Goal: Transaction & Acquisition: Purchase product/service

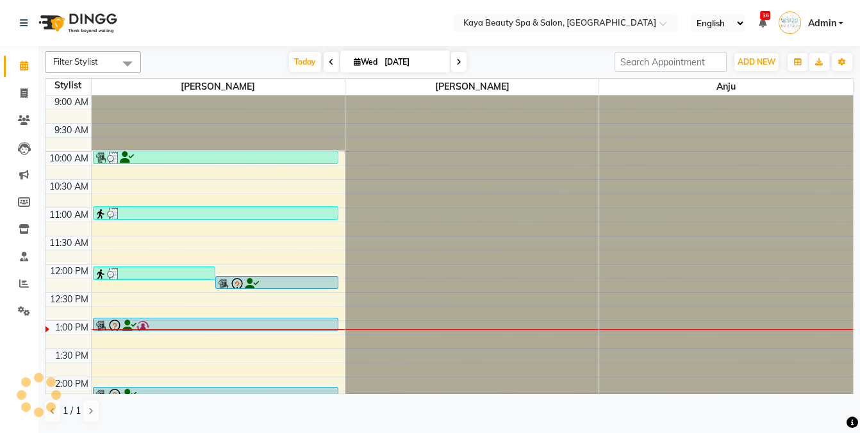
scroll to position [19, 0]
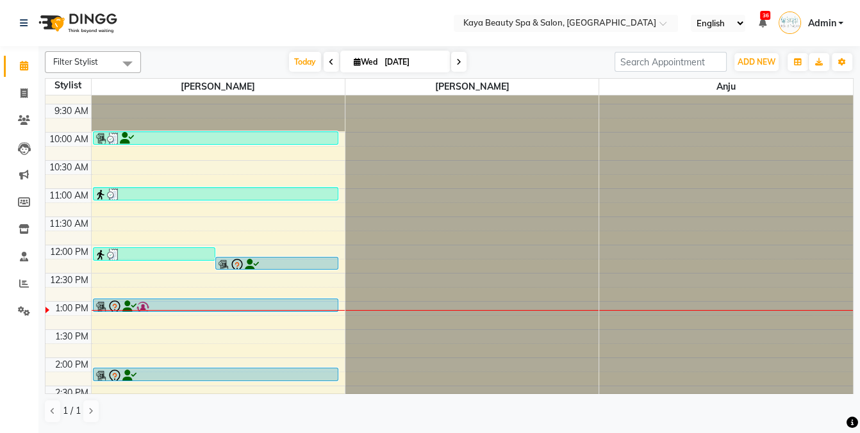
click at [117, 305] on icon at bounding box center [114, 307] width 15 height 15
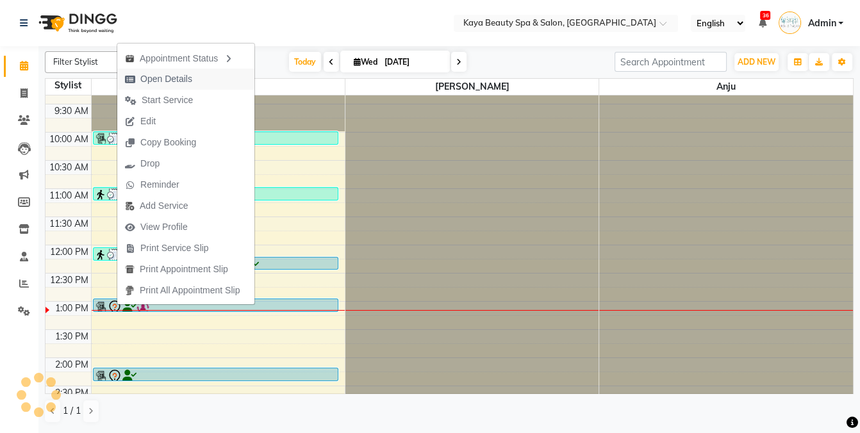
click at [156, 79] on span "Open Details" at bounding box center [166, 78] width 52 height 13
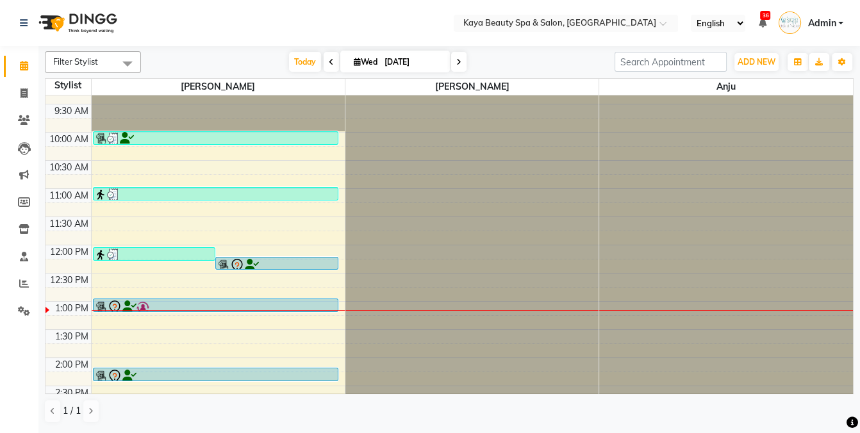
click at [116, 307] on icon at bounding box center [114, 307] width 15 height 15
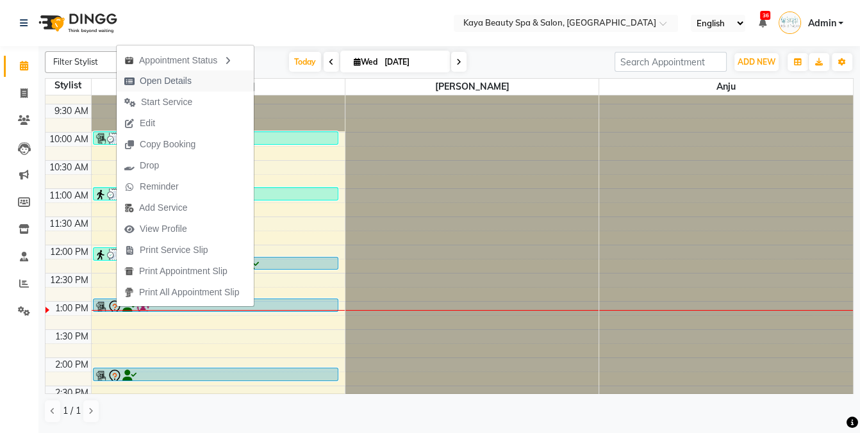
click at [154, 85] on span "Open Details" at bounding box center [166, 80] width 52 height 13
select select "7"
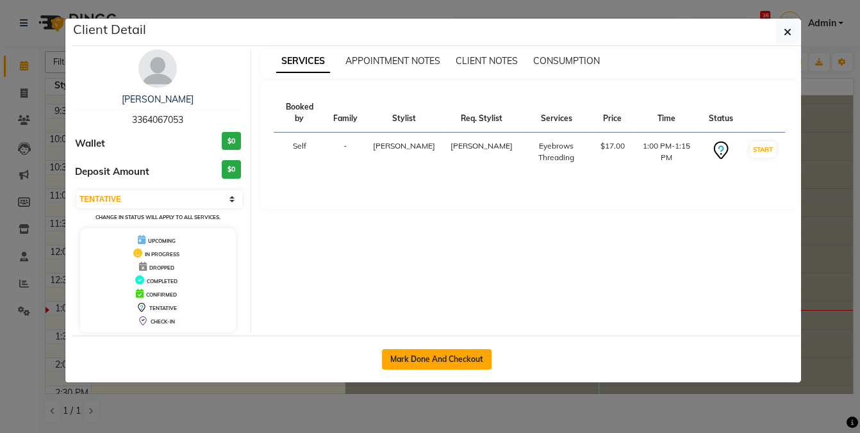
click at [416, 357] on button "Mark Done And Checkout" at bounding box center [437, 359] width 110 height 20
select select "service"
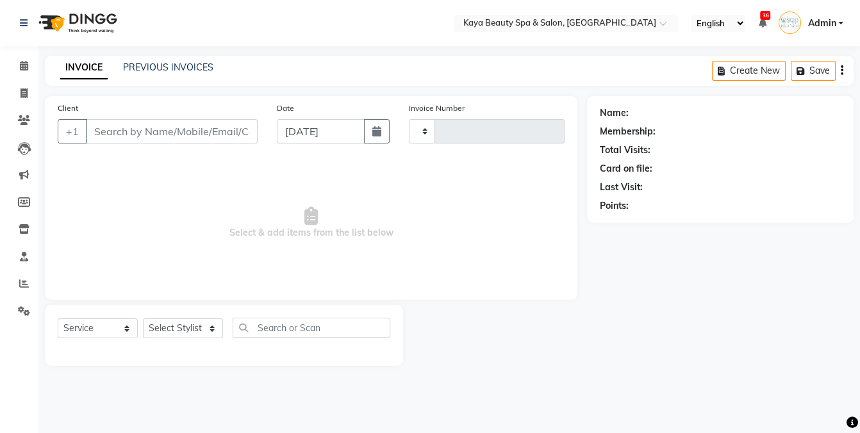
type input "1122"
select select "3896"
select select "19099"
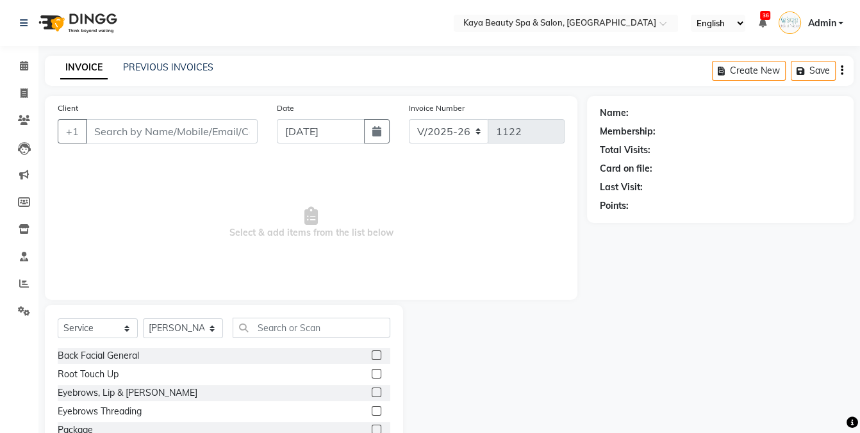
type input "3364067053"
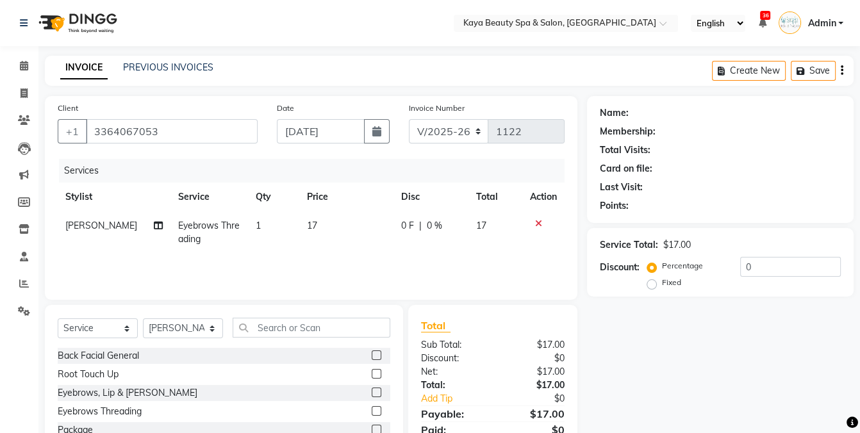
scroll to position [79, 0]
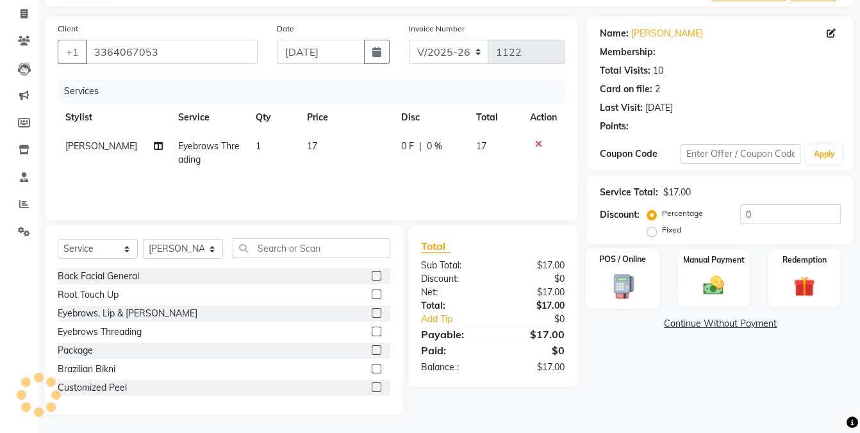
click at [599, 282] on div "POS / Online" at bounding box center [622, 278] width 74 height 61
select select "9"
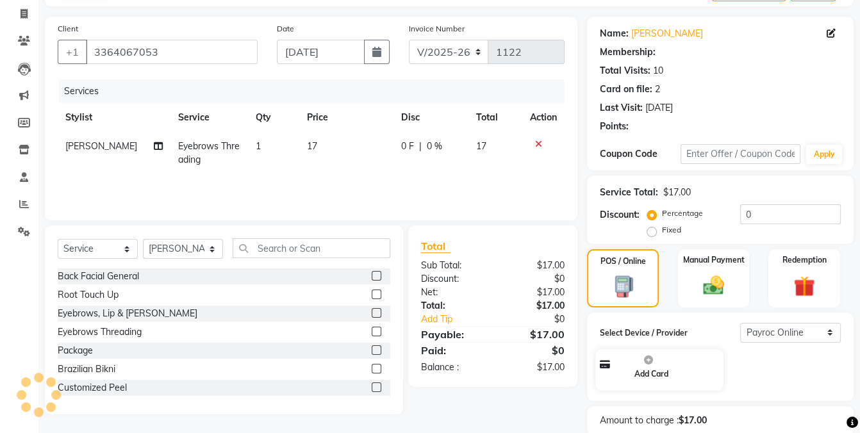
select select "1: Object"
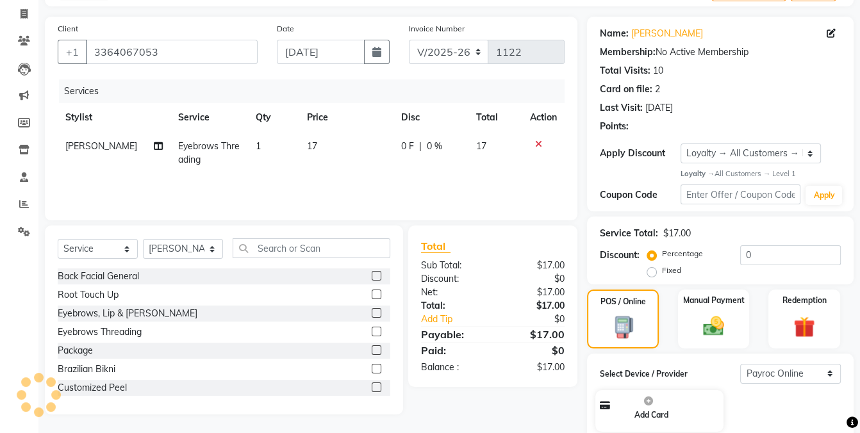
scroll to position [151, 0]
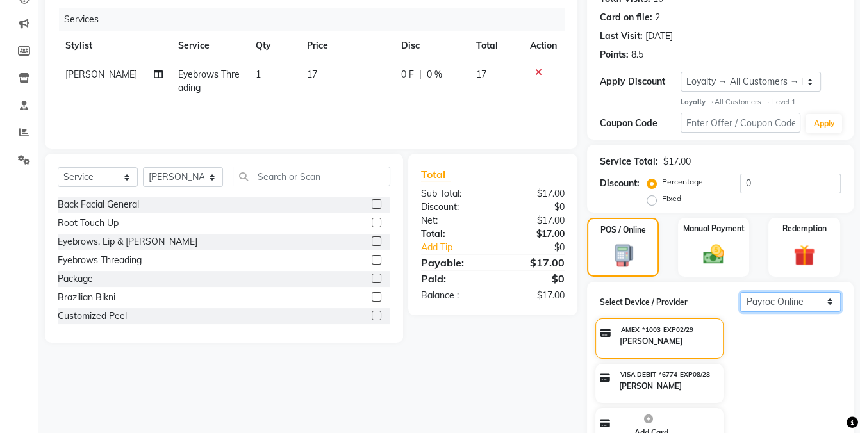
click at [796, 301] on select "Select Payroc Online Clover Mini New" at bounding box center [790, 302] width 101 height 20
select select "38"
click at [740, 310] on select "Select Payroc Online Clover Mini New" at bounding box center [790, 302] width 101 height 20
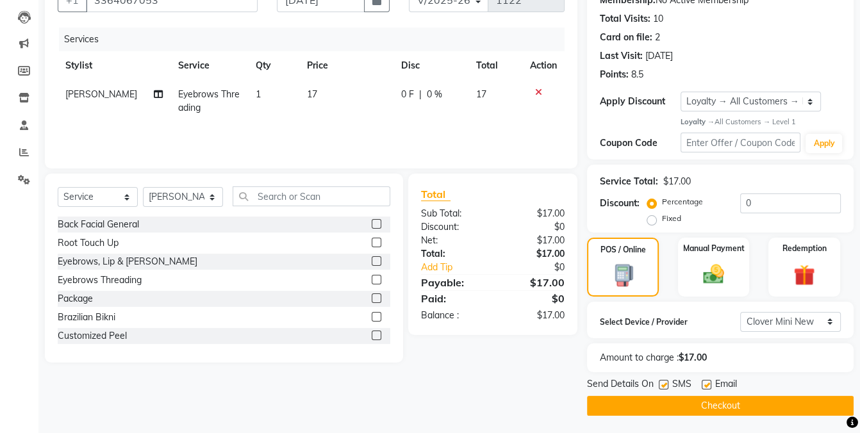
click at [660, 384] on label at bounding box center [664, 385] width 10 height 10
click at [660, 384] on input "checkbox" at bounding box center [663, 385] width 8 height 8
checkbox input "false"
click at [670, 405] on button "Checkout" at bounding box center [720, 406] width 266 height 20
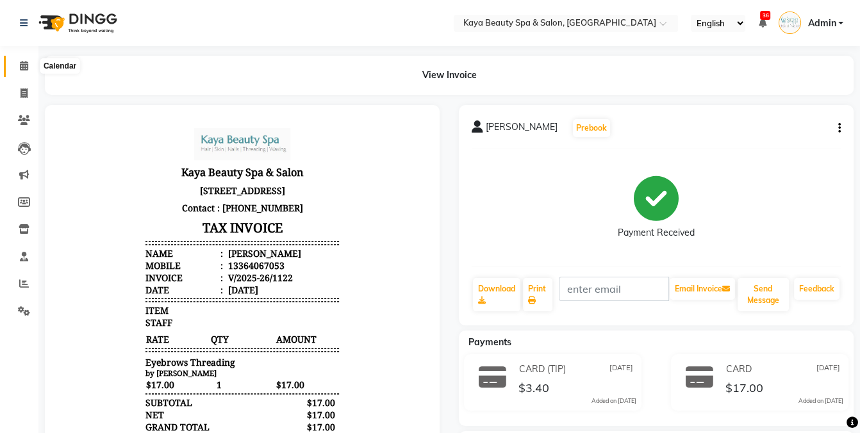
click at [22, 68] on icon at bounding box center [24, 66] width 8 height 10
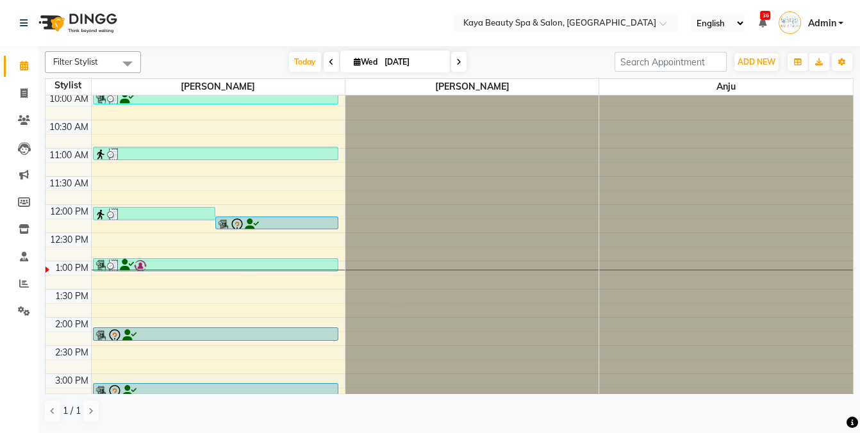
scroll to position [62, 0]
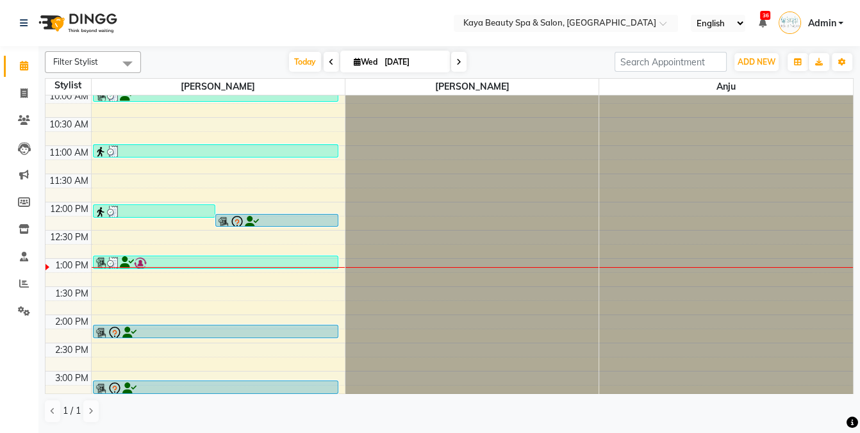
click at [238, 219] on icon at bounding box center [237, 221] width 4 height 5
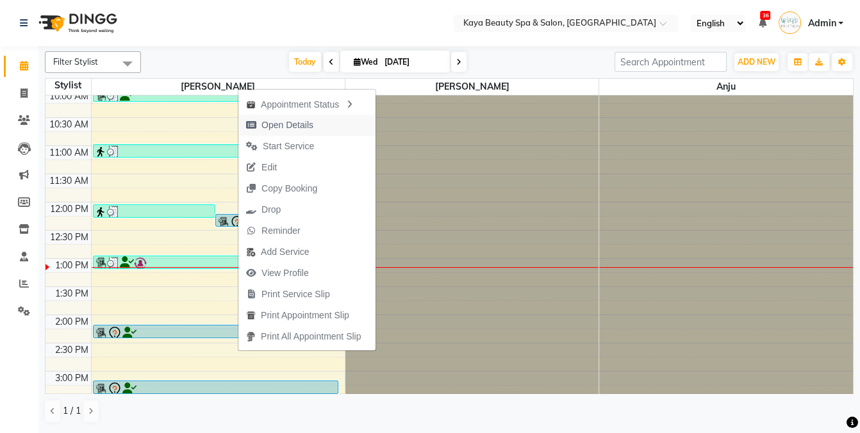
click at [276, 123] on span "Open Details" at bounding box center [287, 125] width 52 height 13
select select "7"
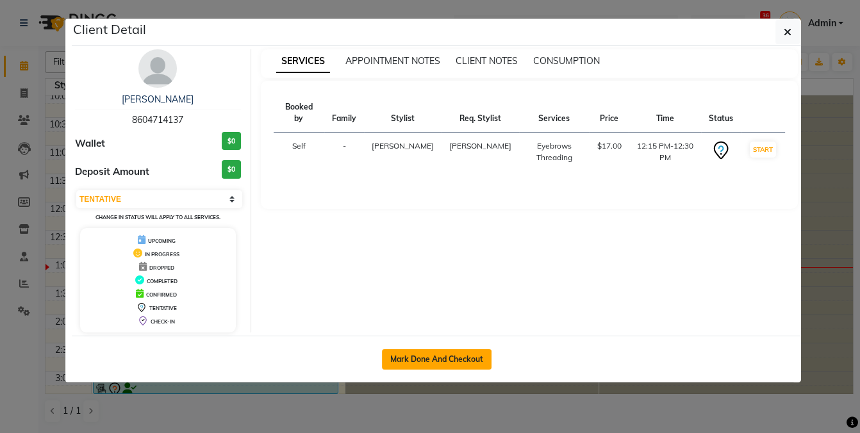
click at [421, 354] on button "Mark Done And Checkout" at bounding box center [437, 359] width 110 height 20
select select "service"
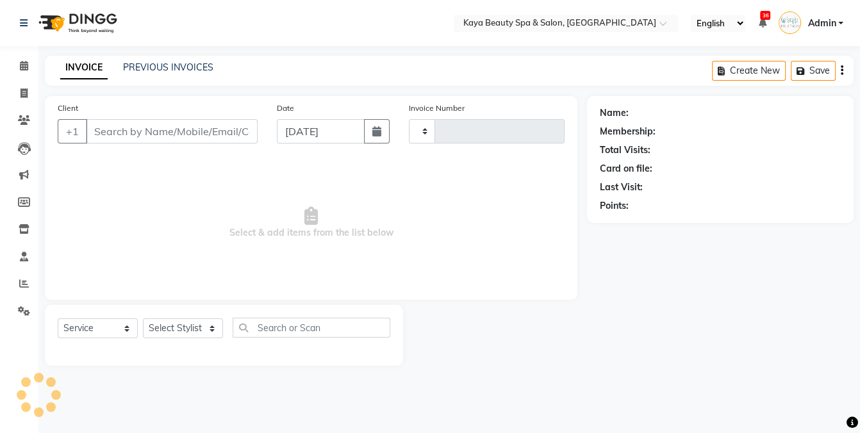
type input "1123"
select select "3896"
select select "19099"
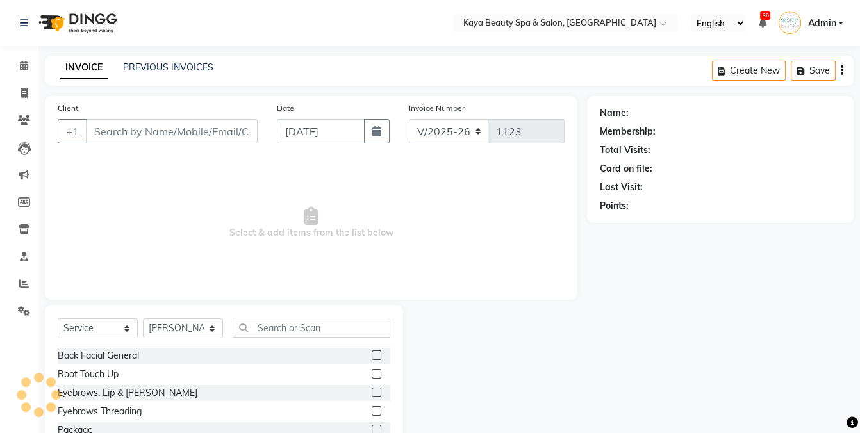
type input "8604714137"
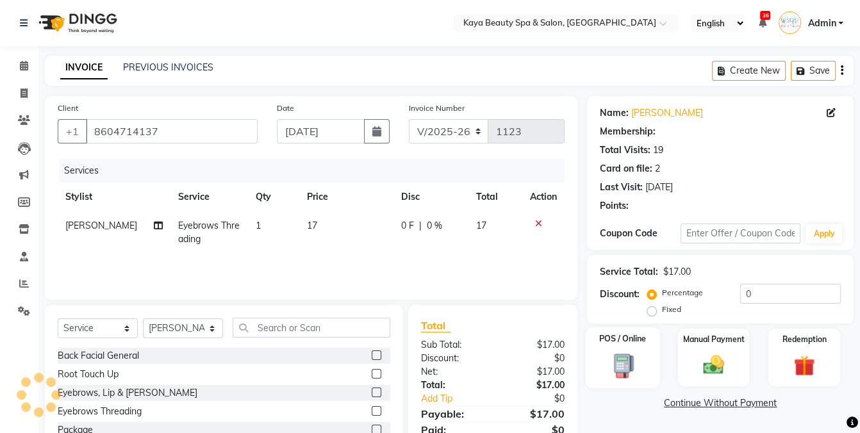
scroll to position [79, 0]
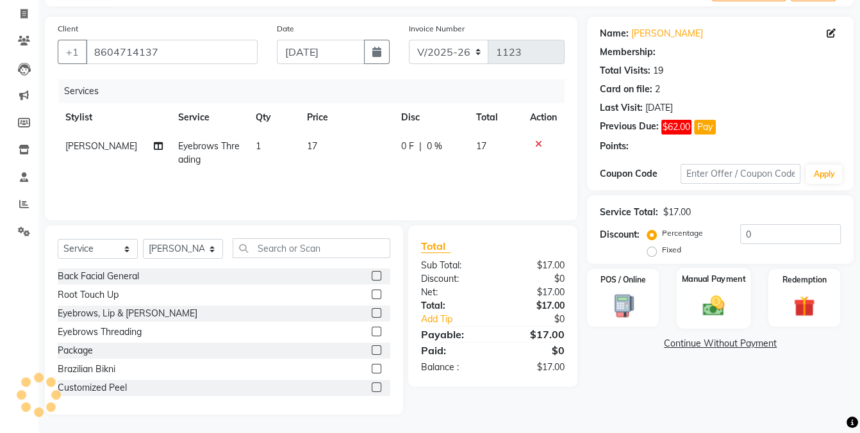
select select "1: Object"
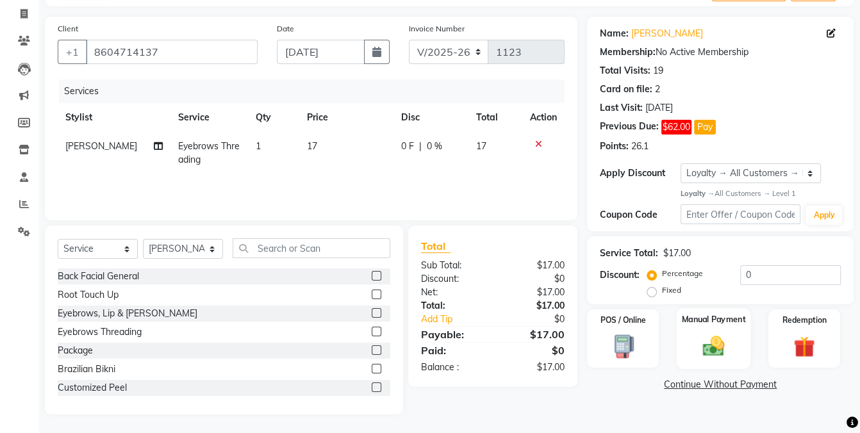
click at [707, 340] on img at bounding box center [714, 346] width 36 height 25
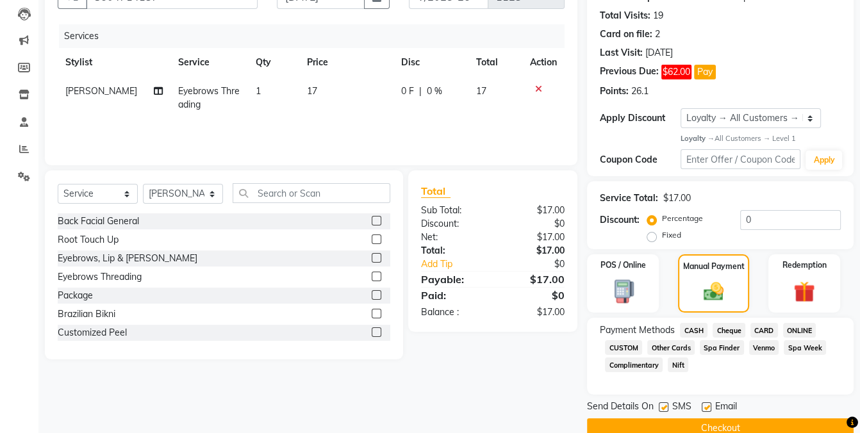
scroll to position [158, 0]
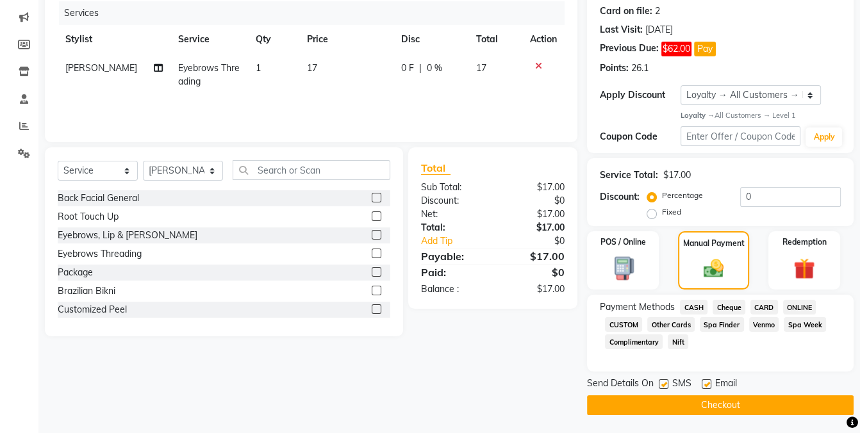
click at [695, 304] on span "CASH" at bounding box center [694, 307] width 28 height 15
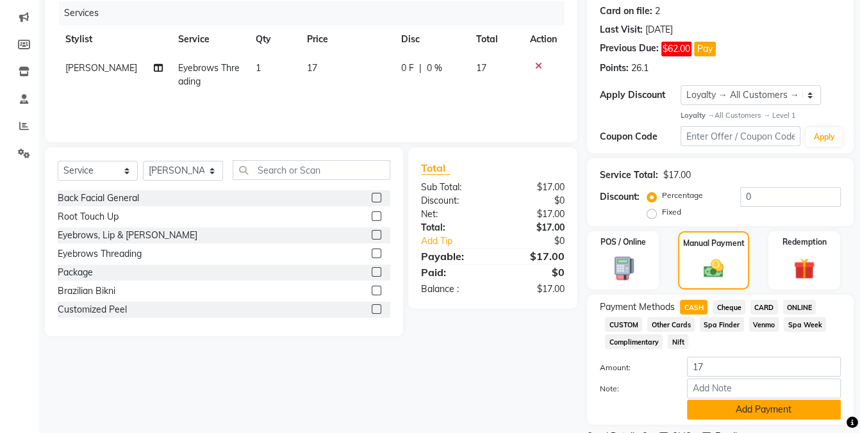
click at [739, 410] on button "Add Payment" at bounding box center [764, 410] width 154 height 20
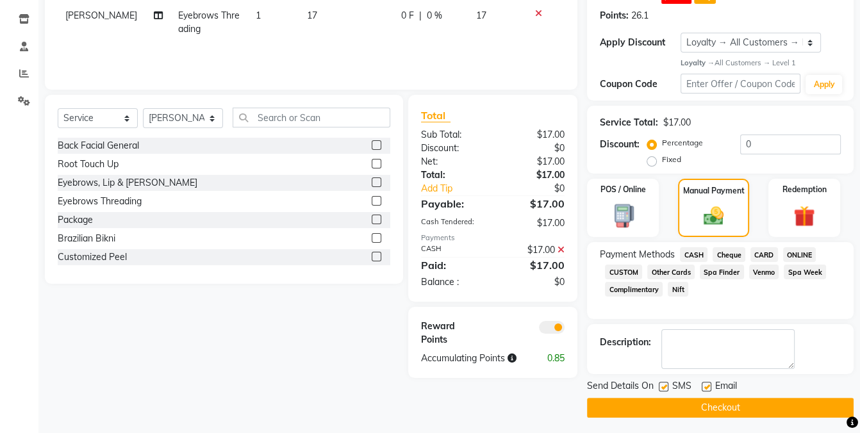
scroll to position [212, 0]
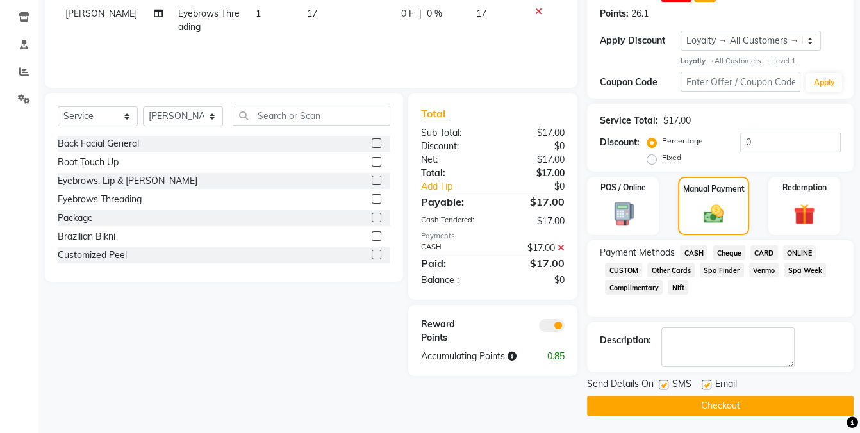
click at [664, 382] on label at bounding box center [664, 385] width 10 height 10
click at [664, 382] on input "checkbox" at bounding box center [663, 385] width 8 height 8
checkbox input "false"
click at [684, 402] on button "Checkout" at bounding box center [720, 406] width 266 height 20
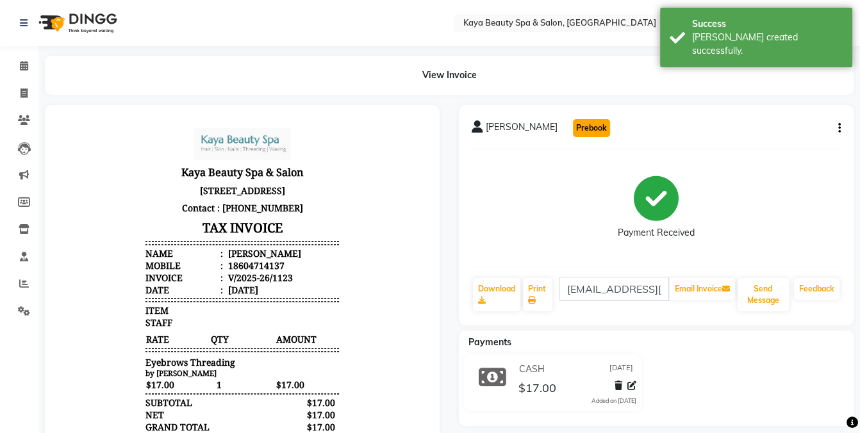
click at [573, 129] on button "Prebook" at bounding box center [591, 128] width 37 height 18
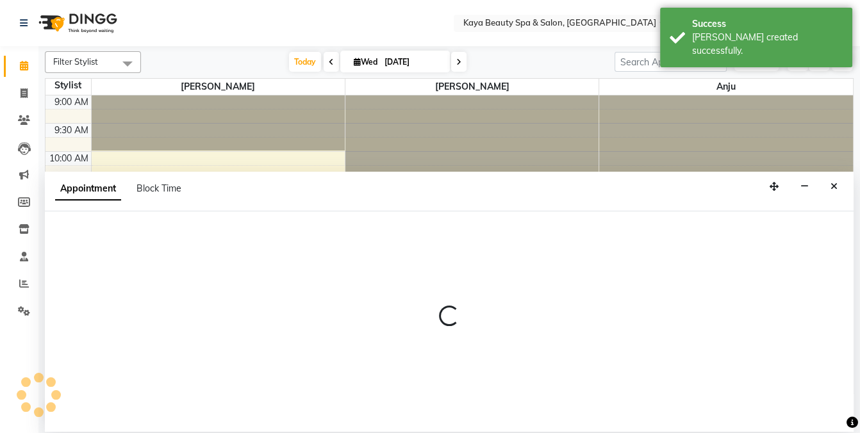
select select "19099"
select select "tentative"
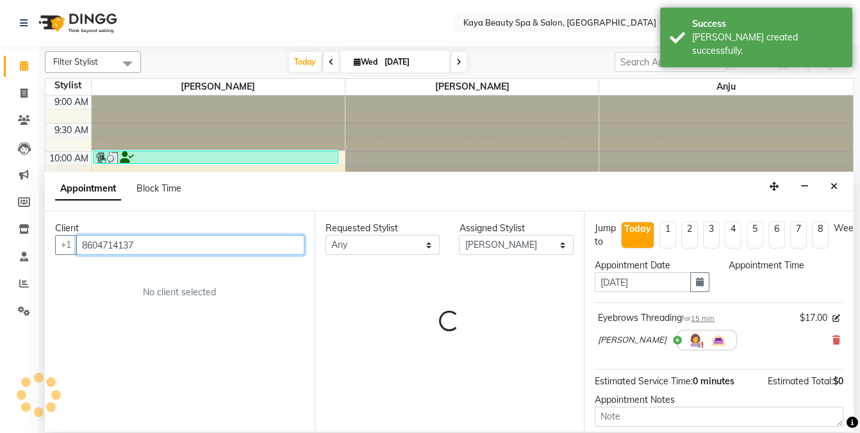
select select "600"
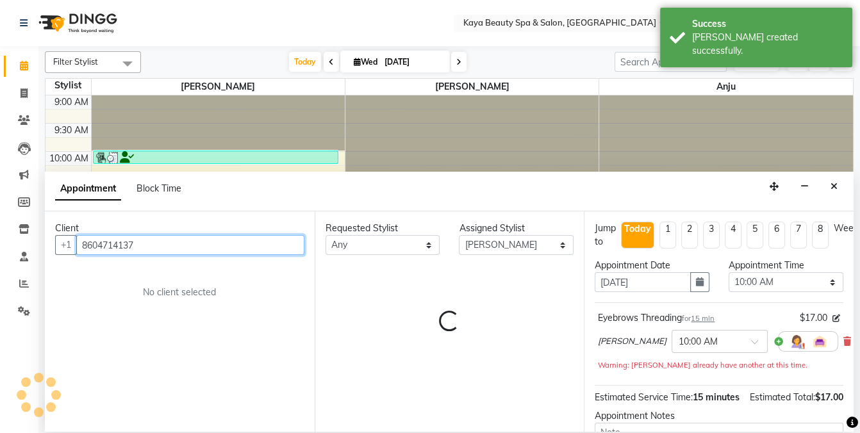
scroll to position [223, 0]
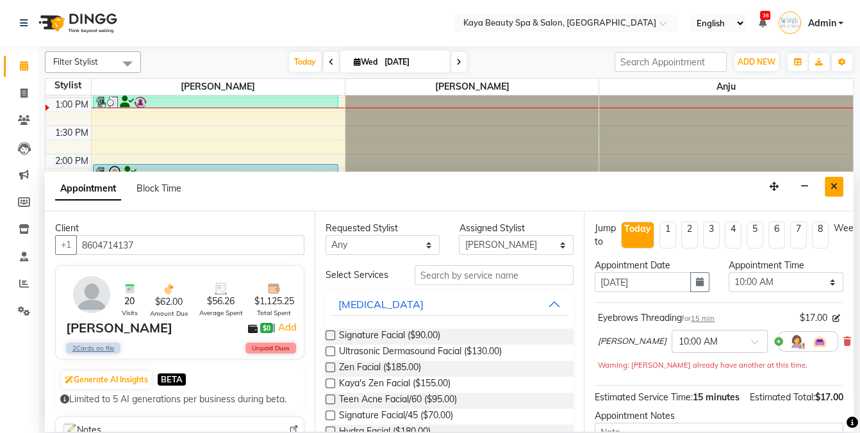
click at [829, 181] on button "Close" at bounding box center [833, 187] width 19 height 20
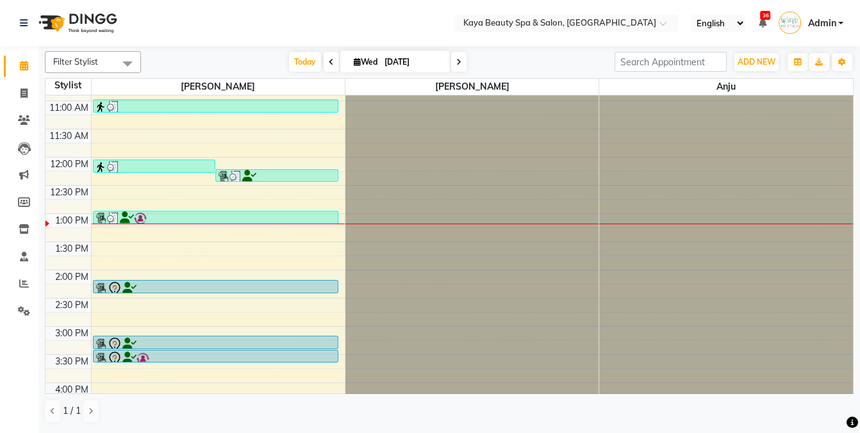
scroll to position [76, 0]
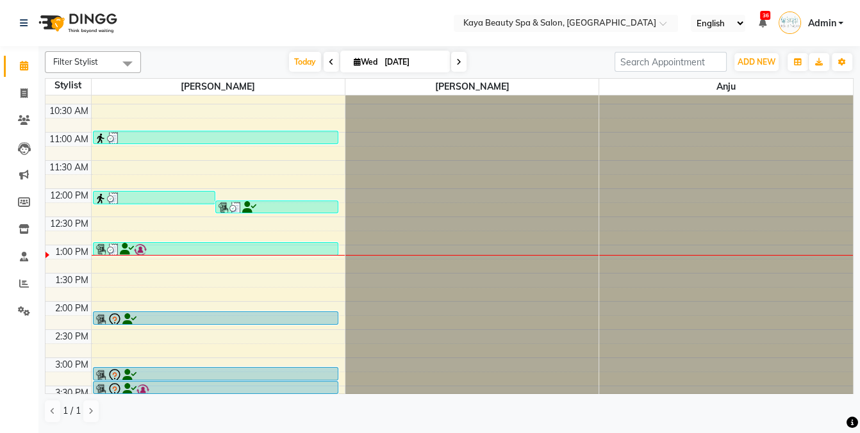
click at [240, 203] on img at bounding box center [235, 208] width 13 height 13
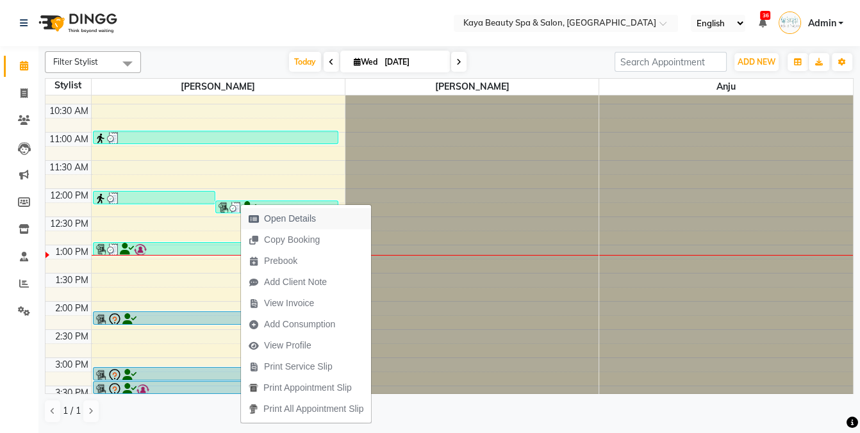
click at [291, 217] on span "Open Details" at bounding box center [290, 218] width 52 height 13
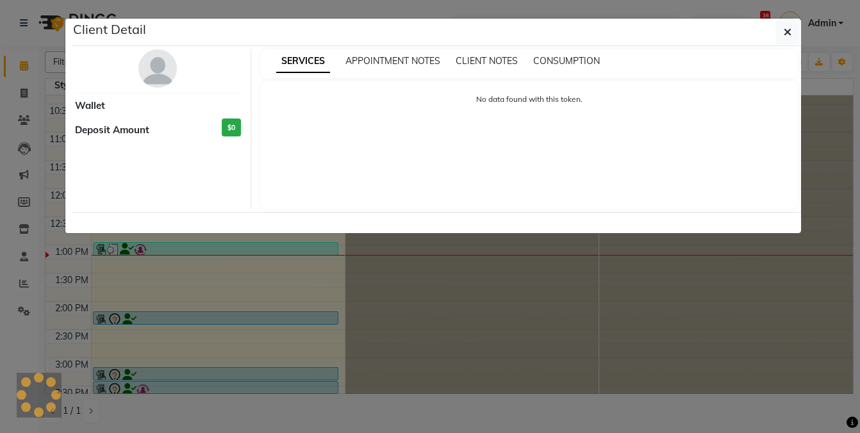
select select "3"
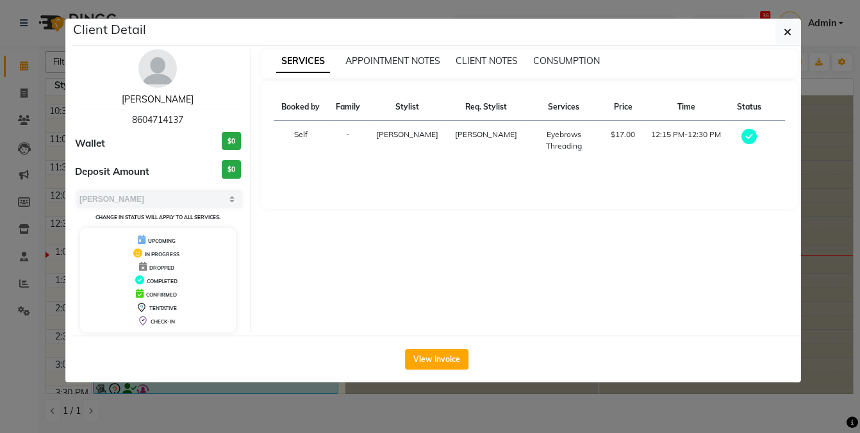
click at [161, 98] on link "[PERSON_NAME]" at bounding box center [158, 100] width 72 height 12
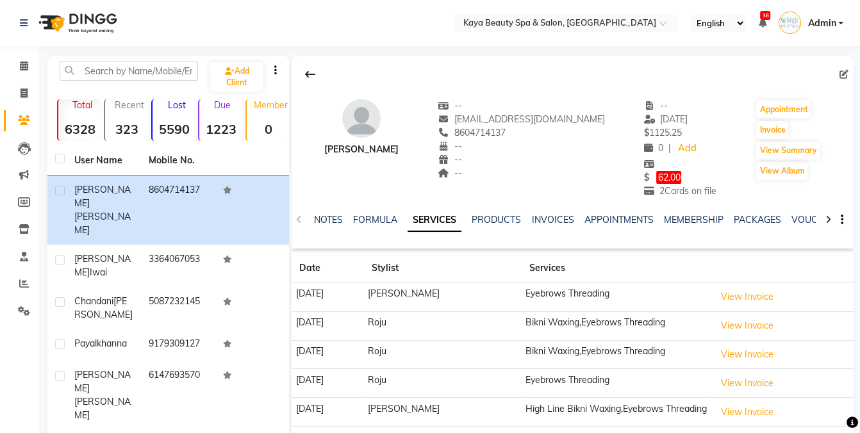
click at [656, 175] on span "62.00" at bounding box center [668, 177] width 25 height 13
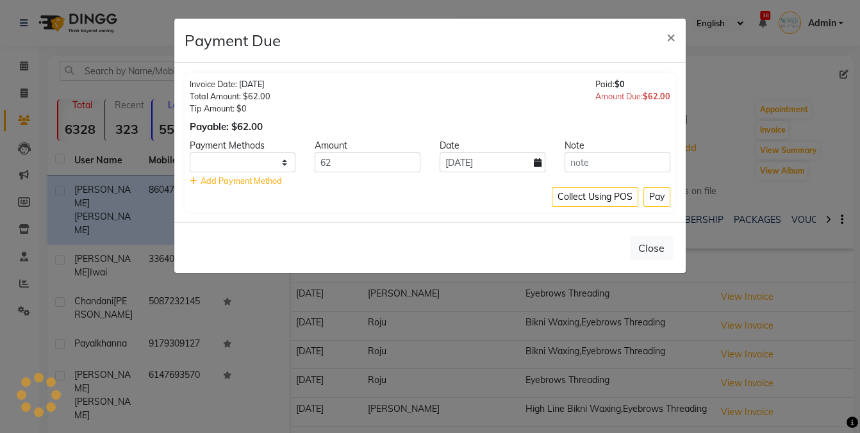
select select "1"
click at [272, 182] on span "Add Payment Method" at bounding box center [241, 181] width 81 height 10
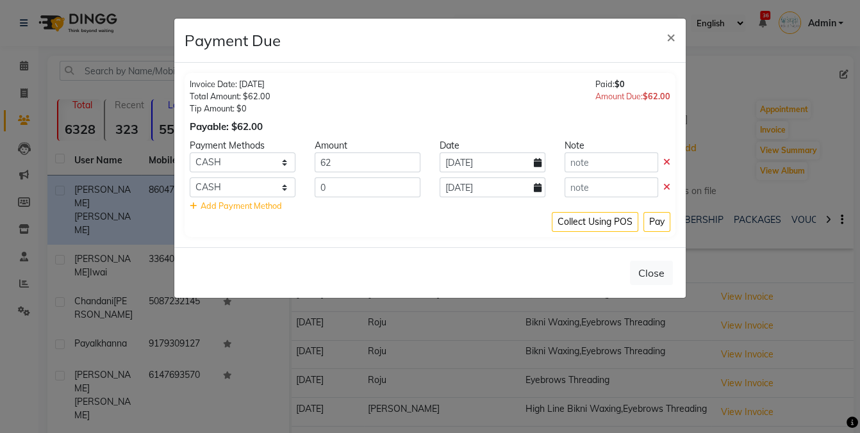
click at [666, 184] on icon at bounding box center [666, 187] width 7 height 9
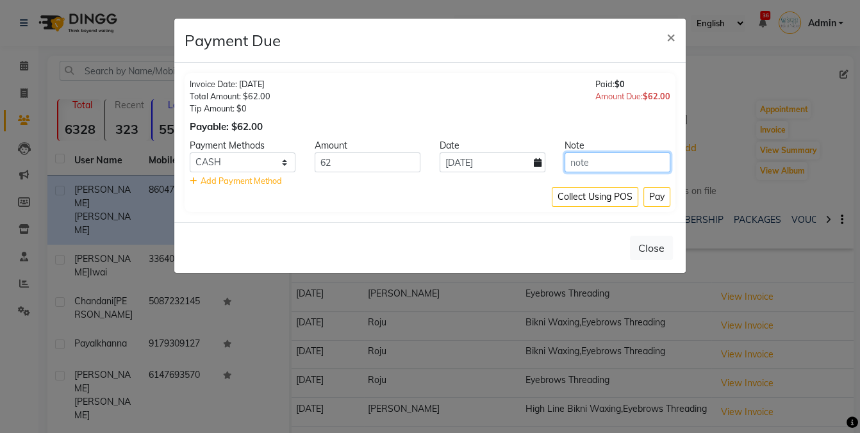
click at [593, 163] on input "text" at bounding box center [617, 162] width 106 height 20
drag, startPoint x: 463, startPoint y: 209, endPoint x: 367, endPoint y: 177, distance: 101.5
click at [459, 207] on div "Invoice Date: [DATE] Total Amount: $62.00 Tip Amount: $0 Payable: $62.00 Paid: …" at bounding box center [429, 142] width 491 height 139
drag, startPoint x: 348, startPoint y: 158, endPoint x: 290, endPoint y: 174, distance: 60.5
click at [290, 174] on div "Payment Methods Amount Date Note CASH Cheque CARD ONLINE CUSTOM Other Cards Spa…" at bounding box center [430, 163] width 480 height 48
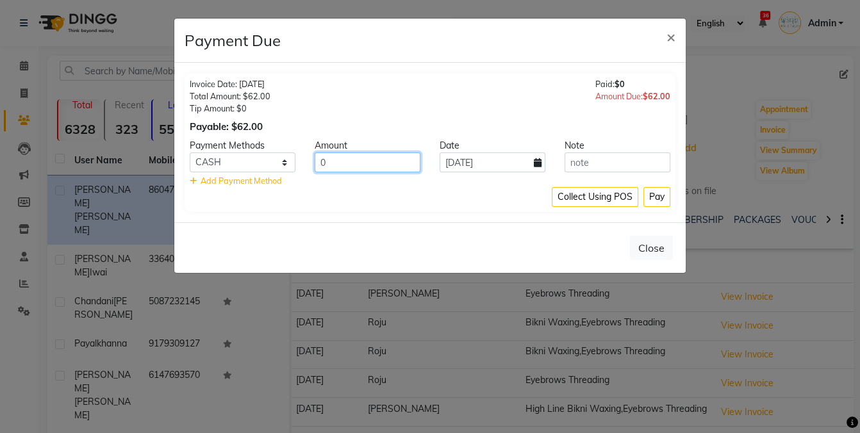
type input "0"
click at [376, 187] on div "Collect Using POS Pay" at bounding box center [430, 197] width 480 height 20
click at [657, 199] on button "Pay" at bounding box center [656, 197] width 27 height 20
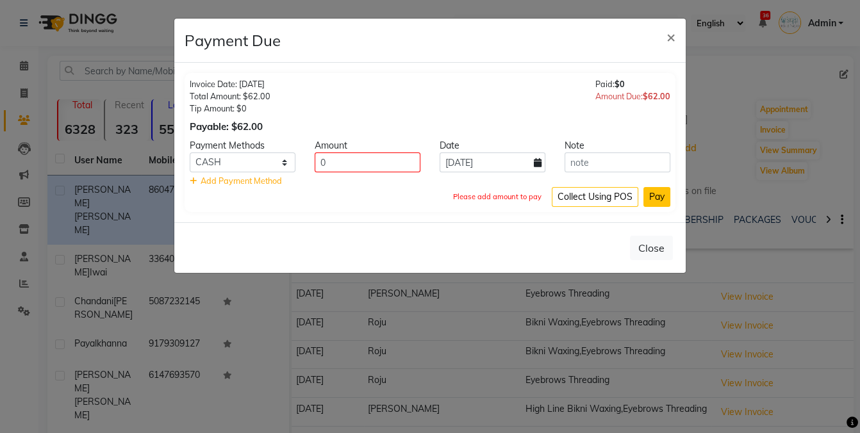
click at [657, 199] on button "Pay" at bounding box center [656, 197] width 27 height 20
drag, startPoint x: 313, startPoint y: 172, endPoint x: 297, endPoint y: 173, distance: 15.4
click at [297, 173] on div "Payment Methods Amount Date Note CASH Cheque CARD ONLINE CUSTOM Other Cards Spa…" at bounding box center [430, 163] width 480 height 48
click at [664, 36] on button "×" at bounding box center [670, 37] width 29 height 36
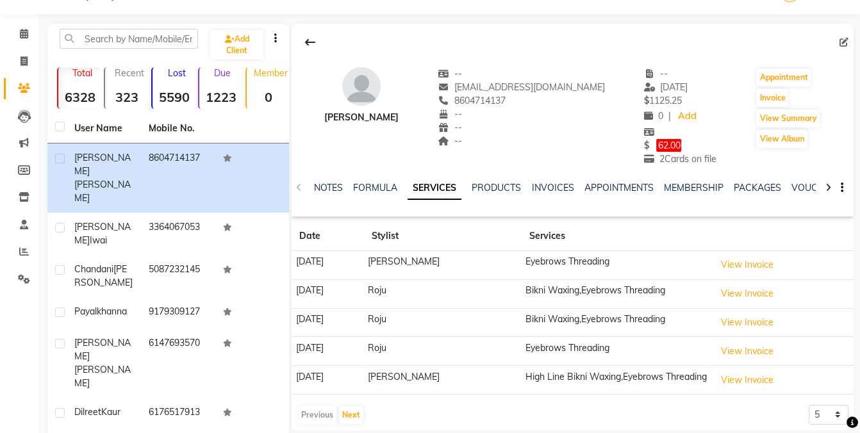
scroll to position [41, 0]
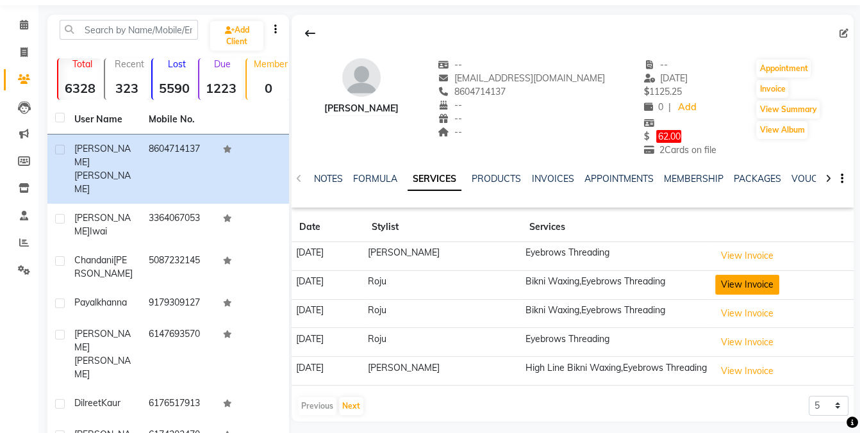
click at [752, 286] on button "View Invoice" at bounding box center [747, 285] width 64 height 20
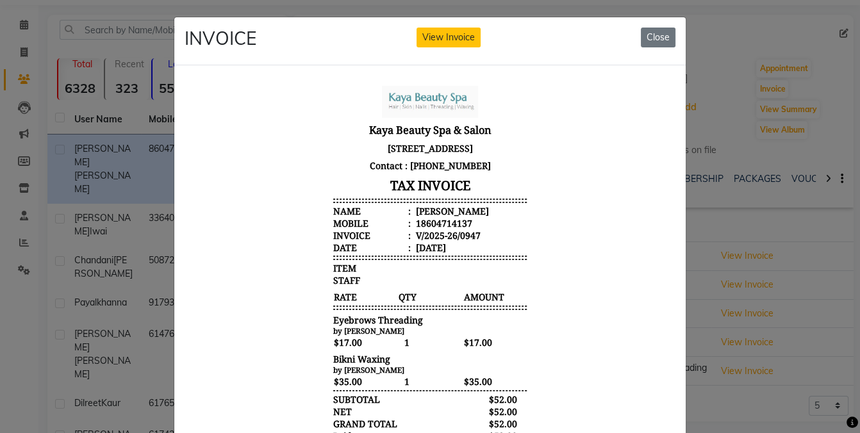
scroll to position [0, 0]
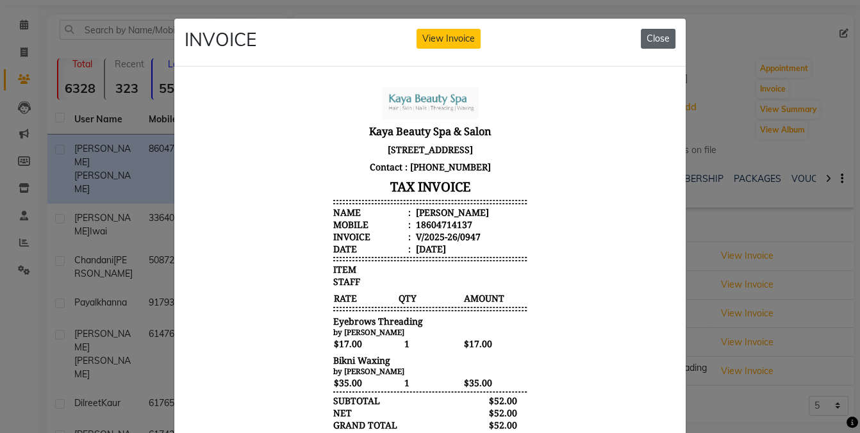
click at [662, 31] on button "Close" at bounding box center [658, 39] width 35 height 20
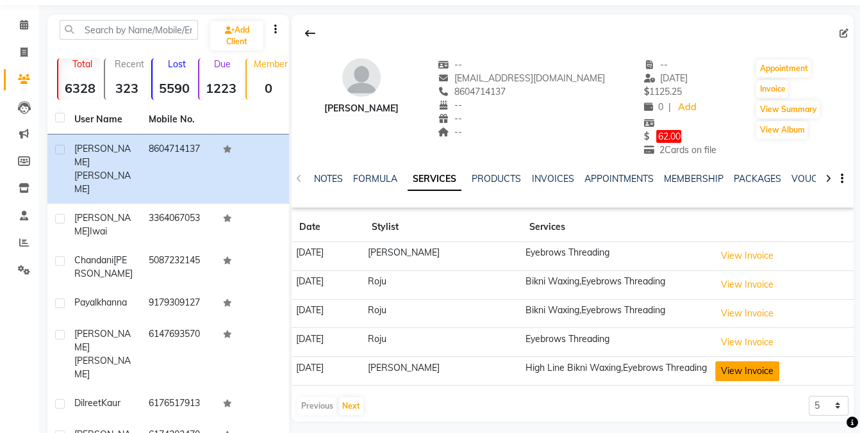
click at [749, 368] on button "View Invoice" at bounding box center [747, 371] width 64 height 20
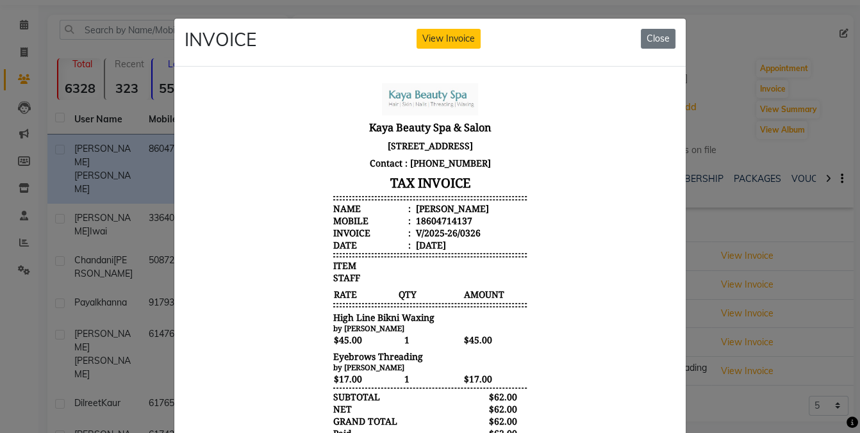
scroll to position [10, 0]
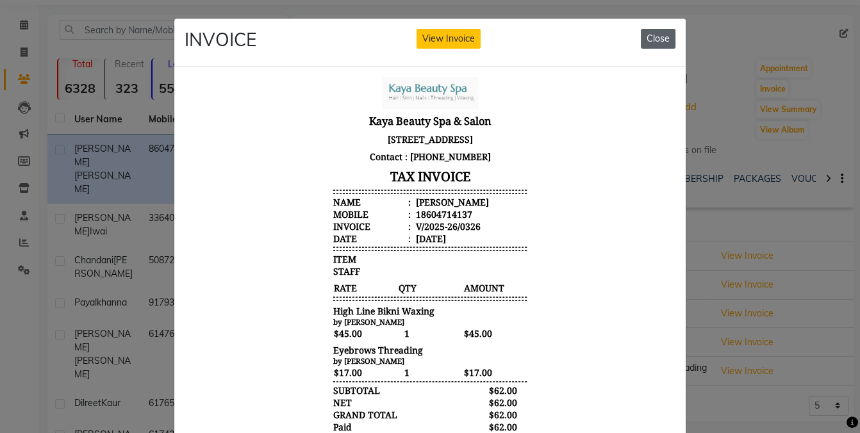
click at [656, 36] on button "Close" at bounding box center [658, 39] width 35 height 20
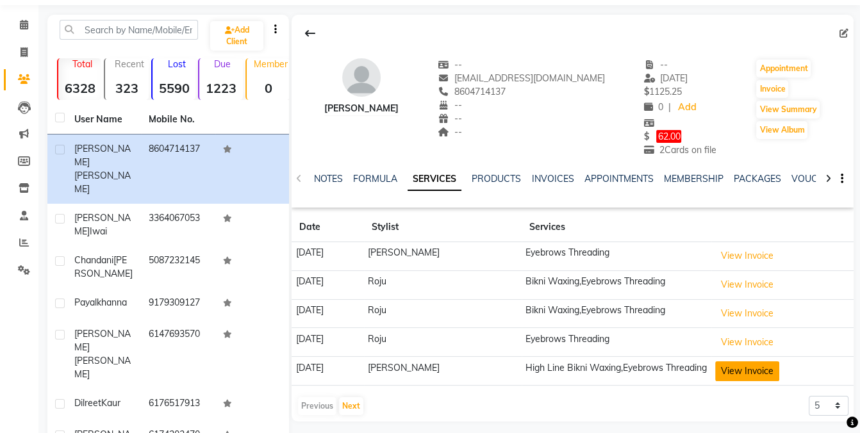
click at [742, 368] on button "View Invoice" at bounding box center [747, 371] width 64 height 20
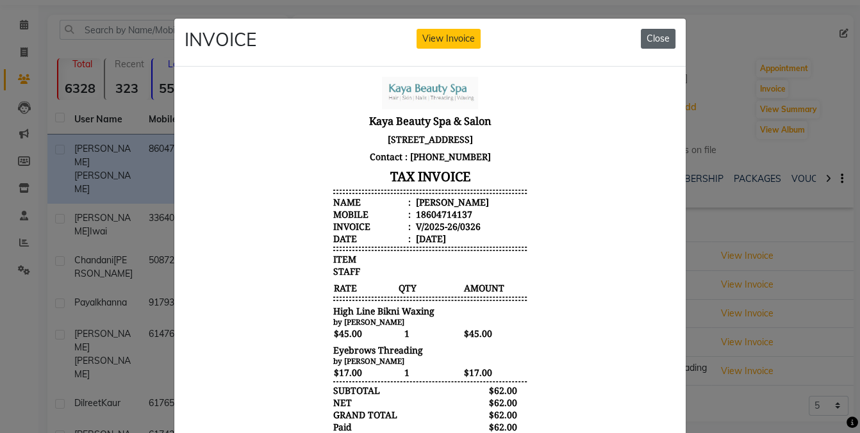
click at [659, 35] on button "Close" at bounding box center [658, 39] width 35 height 20
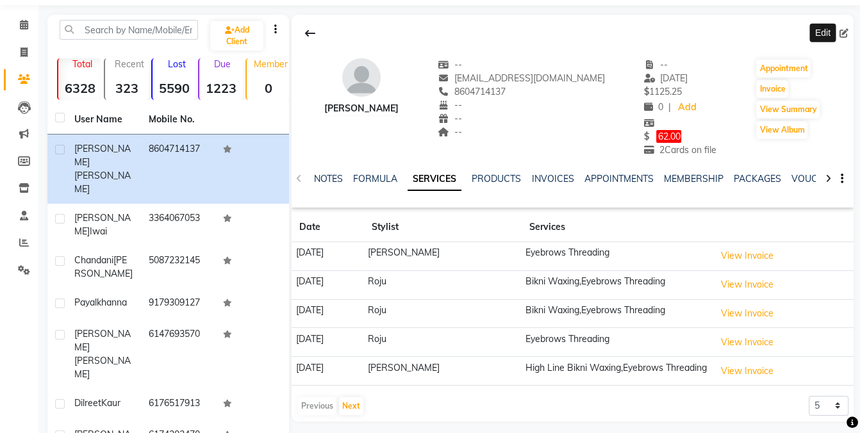
click at [847, 29] on icon at bounding box center [843, 33] width 9 height 9
select select "3943"
select select
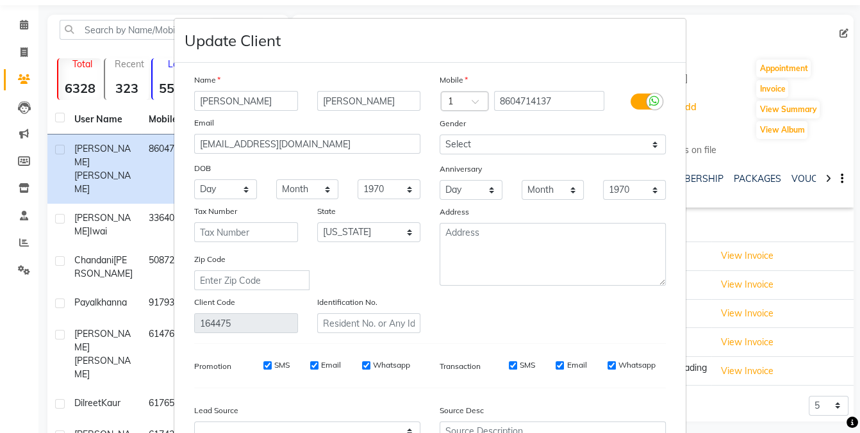
click at [848, 54] on ngb-modal-window "Update Client Name [PERSON_NAME] Email [EMAIL_ADDRESS][DOMAIN_NAME] DOB Day 01 …" at bounding box center [430, 216] width 860 height 433
click at [720, 21] on ngb-modal-window "Update Client Name [PERSON_NAME] Email [EMAIL_ADDRESS][DOMAIN_NAME] DOB Day 01 …" at bounding box center [430, 216] width 860 height 433
click at [758, 87] on ngb-modal-window "Update Client Name [PERSON_NAME] Email [EMAIL_ADDRESS][DOMAIN_NAME] DOB Day 01 …" at bounding box center [430, 216] width 860 height 433
click at [771, 86] on ngb-modal-window "Update Client Name [PERSON_NAME] Email [EMAIL_ADDRESS][DOMAIN_NAME] DOB Day 01 …" at bounding box center [430, 216] width 860 height 433
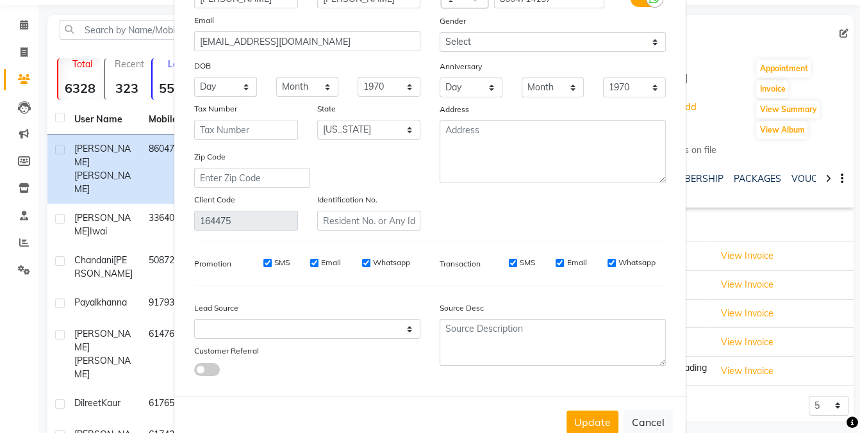
scroll to position [134, 0]
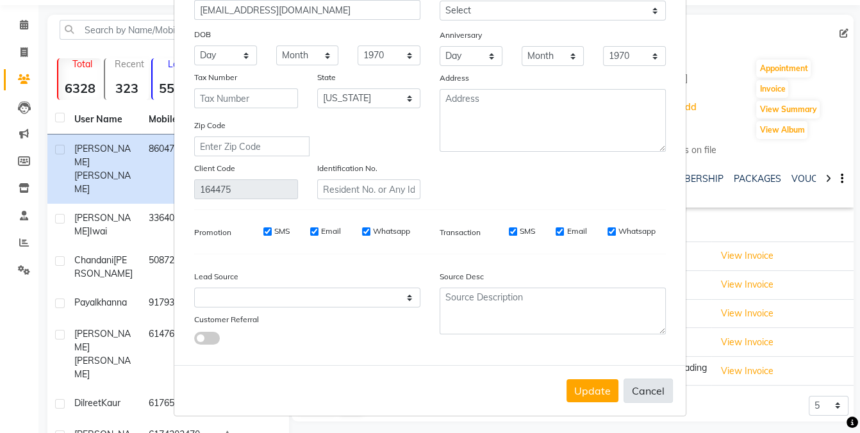
click at [641, 388] on button "Cancel" at bounding box center [647, 391] width 49 height 24
select select
select select "null"
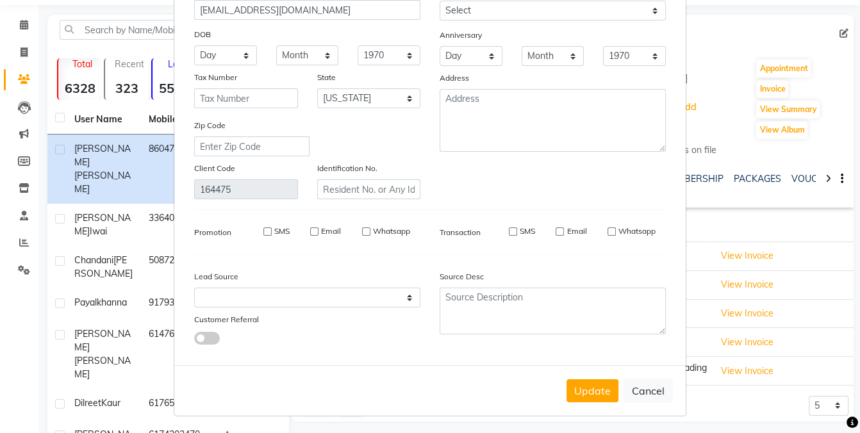
select select
checkbox input "false"
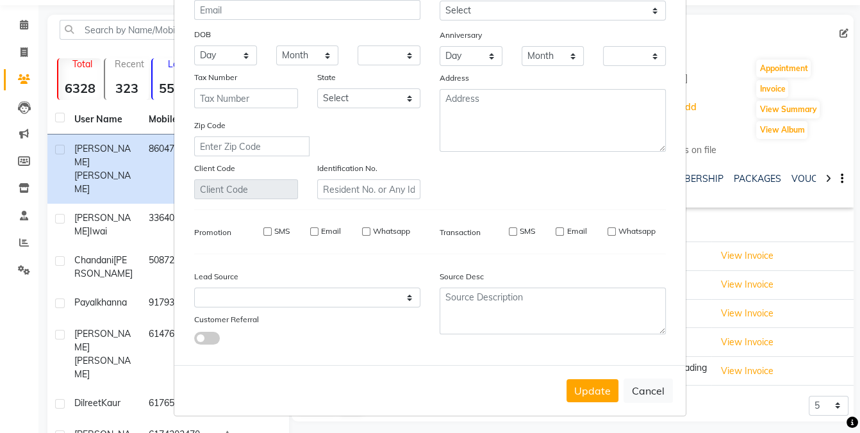
checkbox input "false"
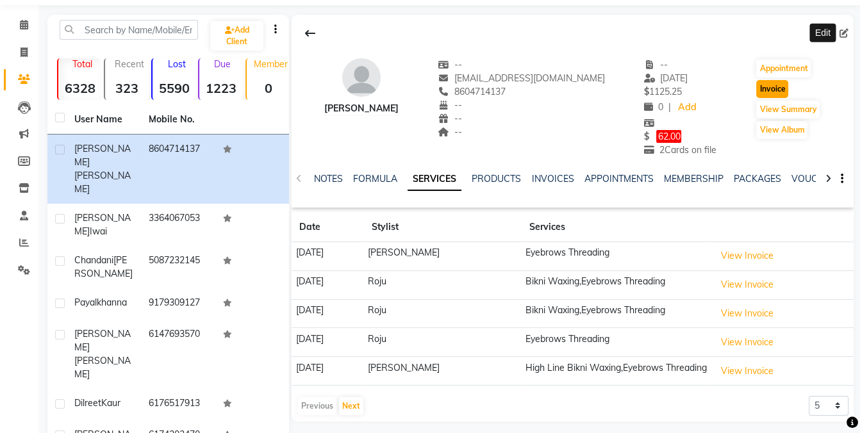
click at [764, 90] on button "Invoice" at bounding box center [772, 89] width 32 height 18
select select "service"
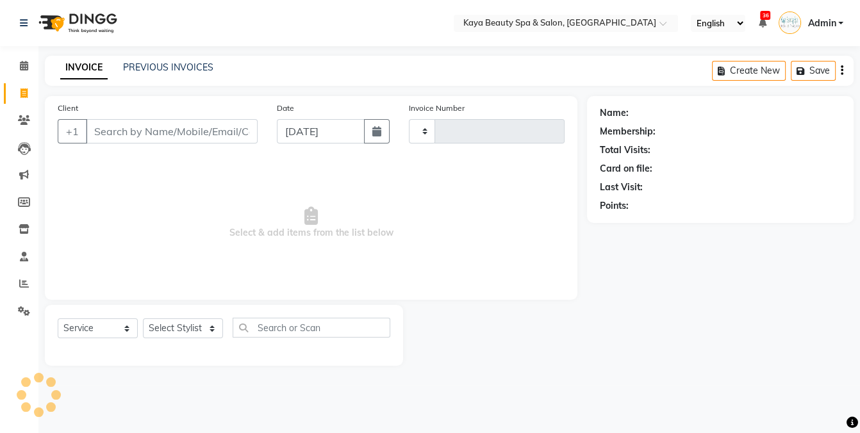
type input "1124"
select select "3896"
type input "8604714137"
select select "19099"
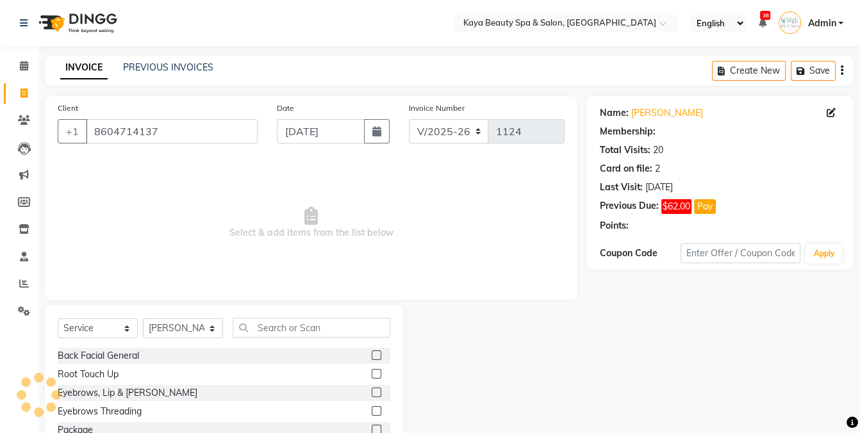
select select "1: Object"
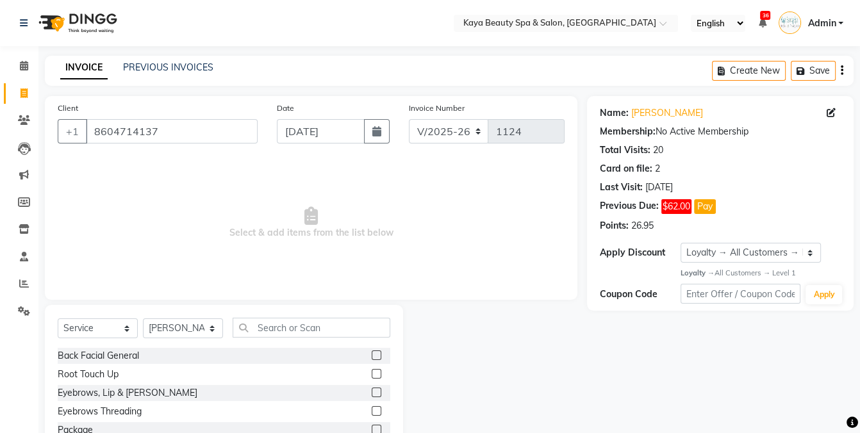
click at [778, 167] on div "Card on file: 2" at bounding box center [720, 168] width 241 height 13
click at [840, 70] on icon "button" at bounding box center [841, 70] width 3 height 1
select select "19099"
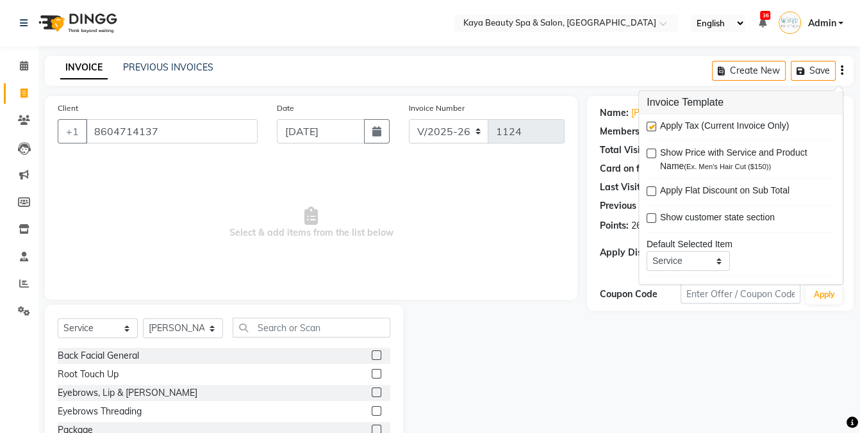
click at [585, 68] on div "INVOICE PREVIOUS INVOICES Create New Save" at bounding box center [449, 71] width 808 height 30
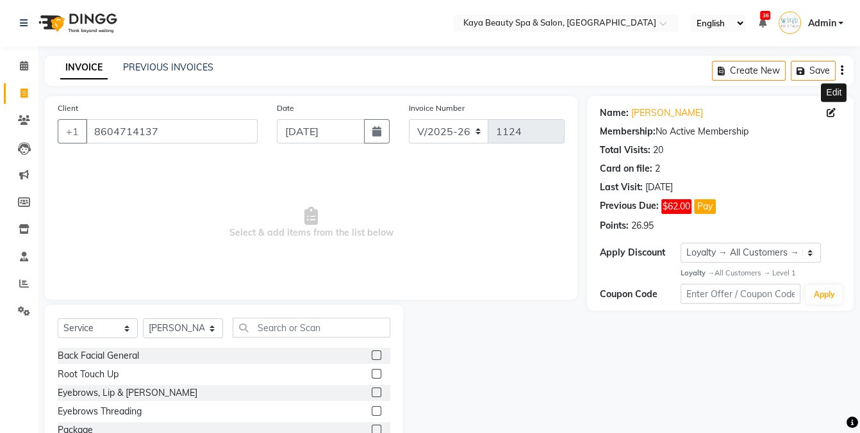
click at [828, 109] on icon at bounding box center [830, 112] width 9 height 9
select select "3943"
select select
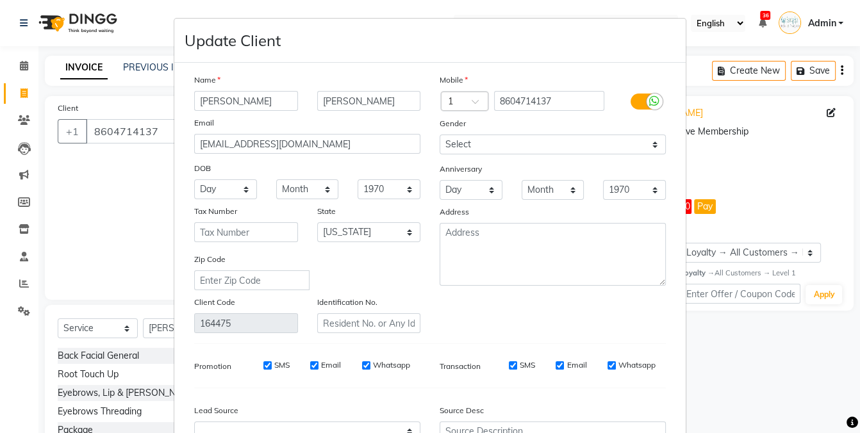
click at [802, 168] on ngb-modal-window "Update Client Name [PERSON_NAME] Email [EMAIL_ADDRESS][DOMAIN_NAME] DOB Day 01 …" at bounding box center [430, 216] width 860 height 433
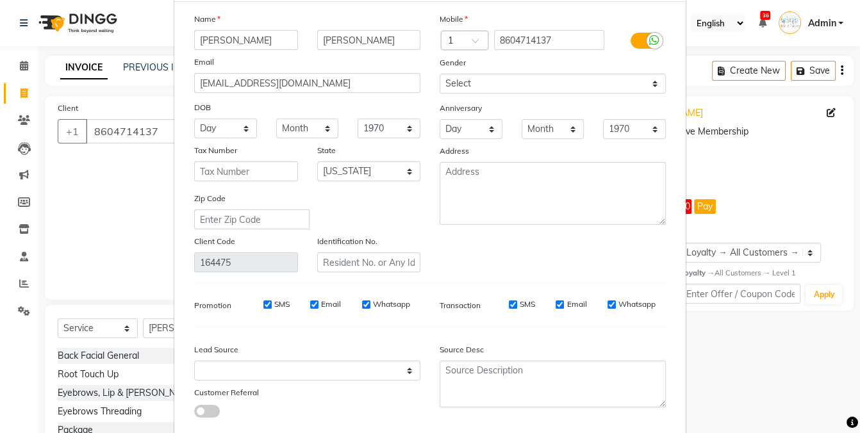
scroll to position [134, 0]
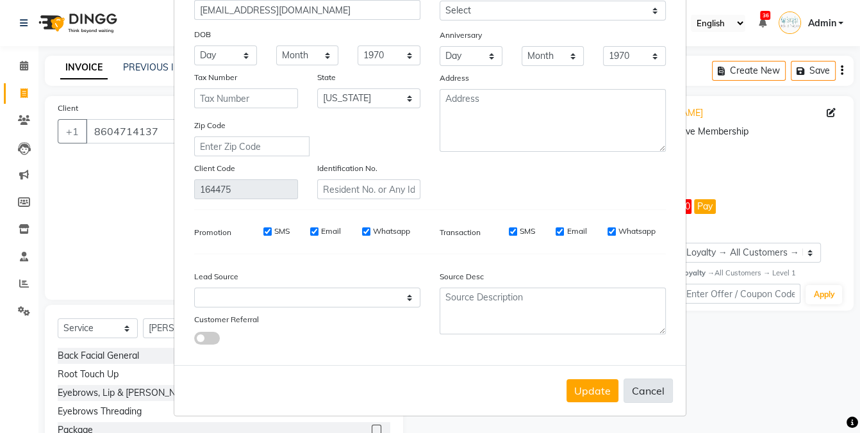
click at [653, 388] on button "Cancel" at bounding box center [647, 391] width 49 height 24
select select
select select "null"
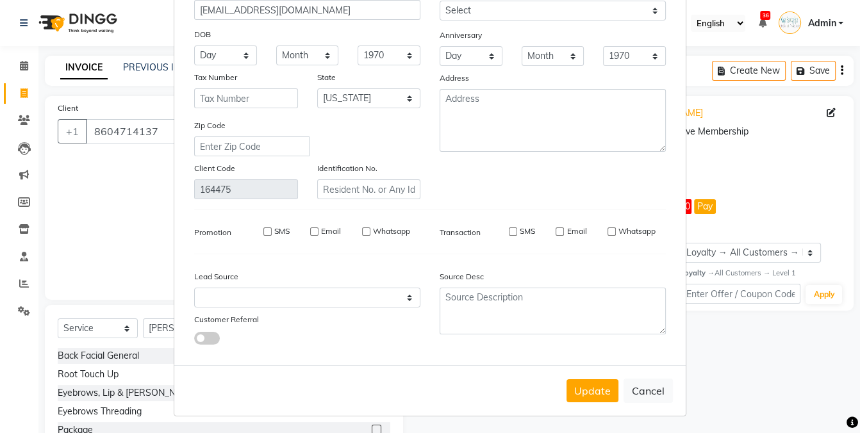
select select
checkbox input "false"
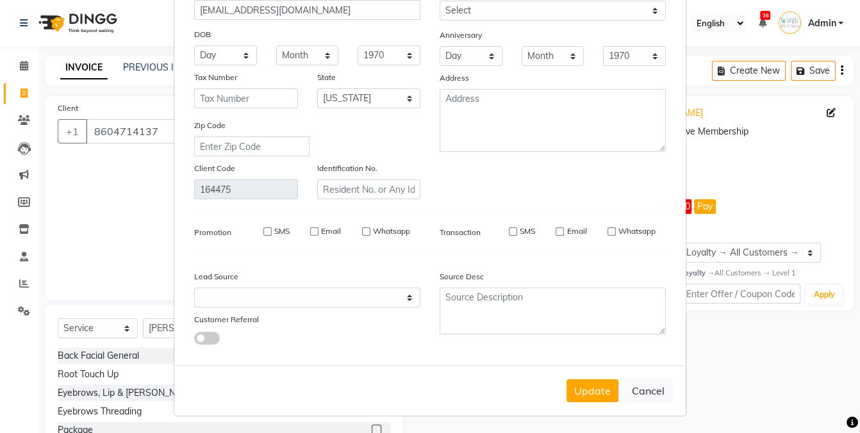
checkbox input "false"
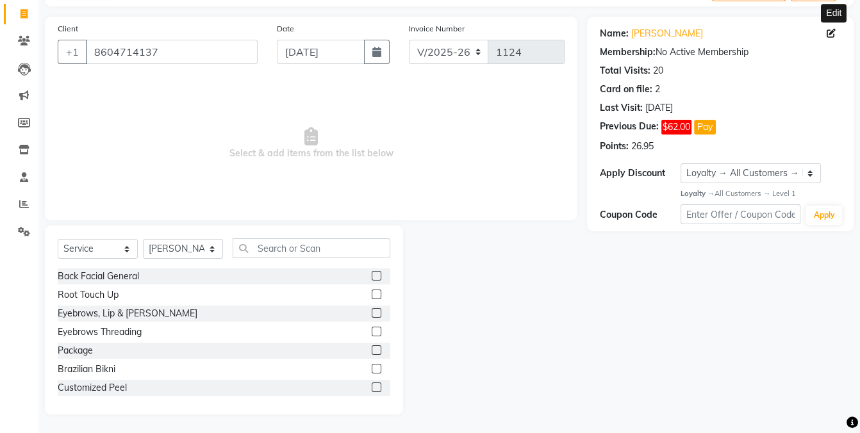
scroll to position [0, 0]
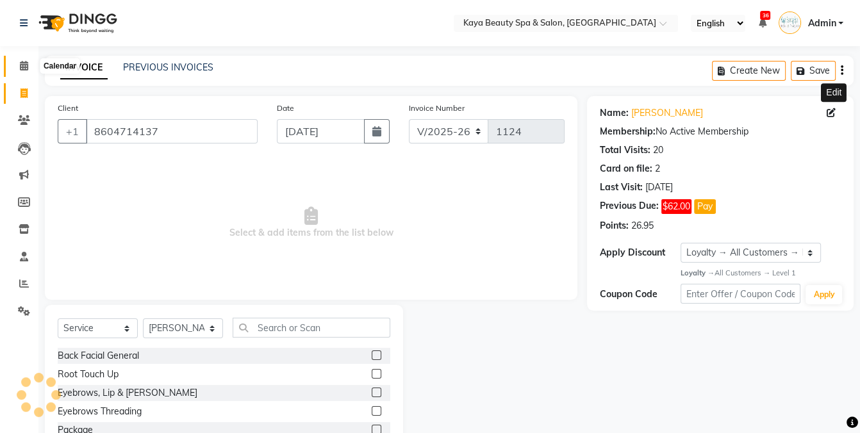
click at [25, 67] on icon at bounding box center [24, 66] width 8 height 10
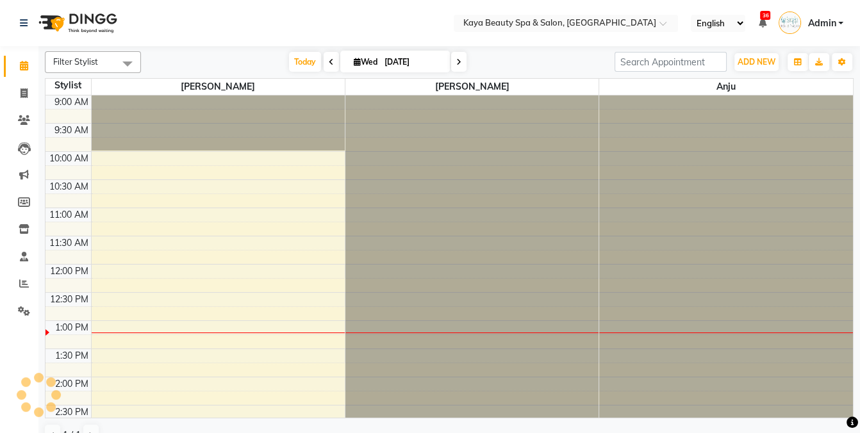
scroll to position [223, 0]
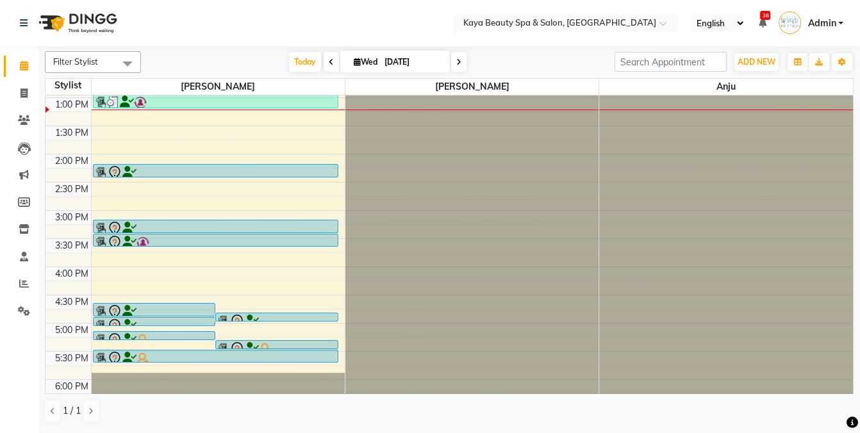
click at [186, 335] on div at bounding box center [154, 339] width 120 height 15
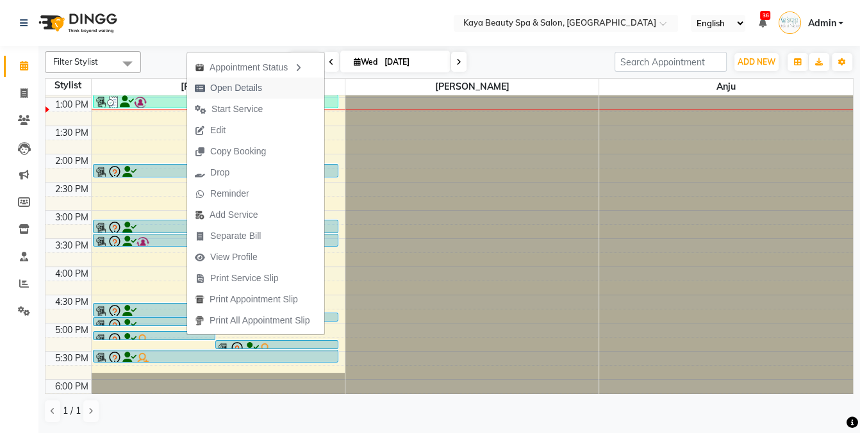
click at [241, 88] on span "Open Details" at bounding box center [236, 87] width 52 height 13
select select "7"
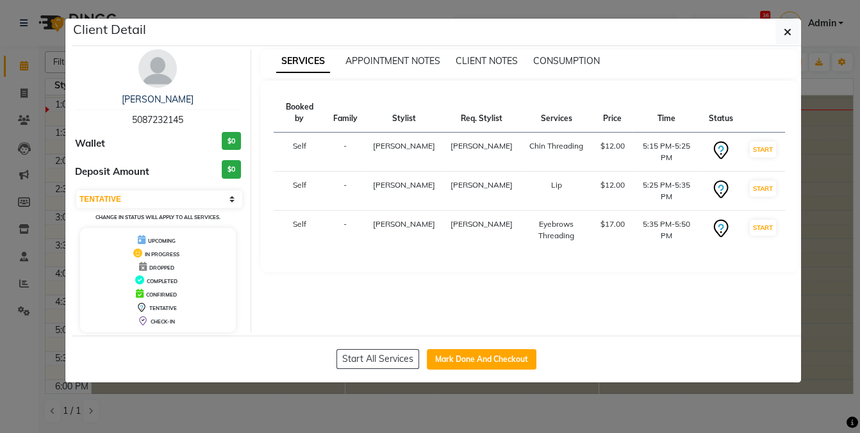
click at [296, 405] on ngb-modal-window "Client Detail [PERSON_NAME] 5087232145 Wallet $0 Deposit Amount $0 Select IN SE…" at bounding box center [430, 216] width 860 height 433
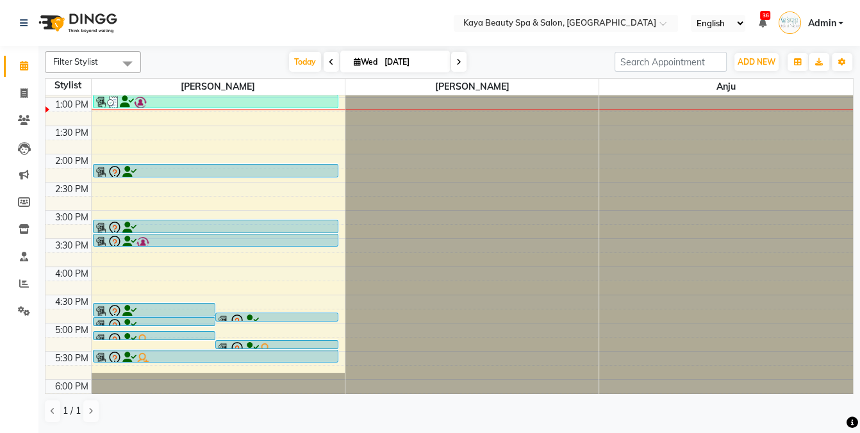
click at [256, 352] on div at bounding box center [215, 358] width 243 height 15
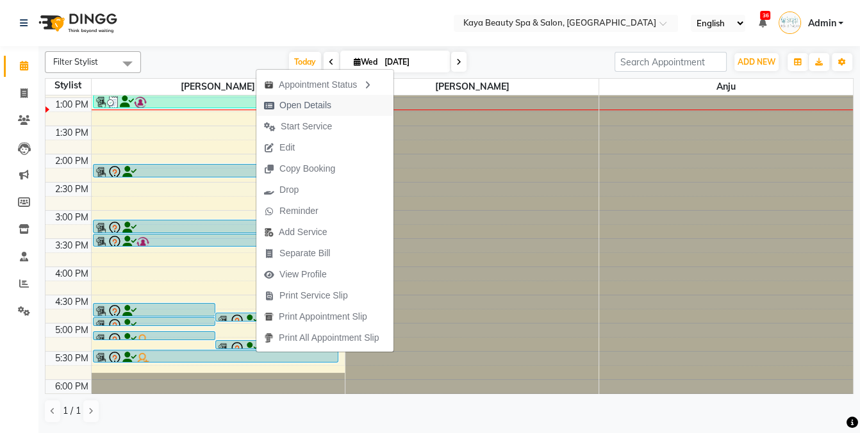
click at [308, 106] on span "Open Details" at bounding box center [305, 105] width 52 height 13
select select "7"
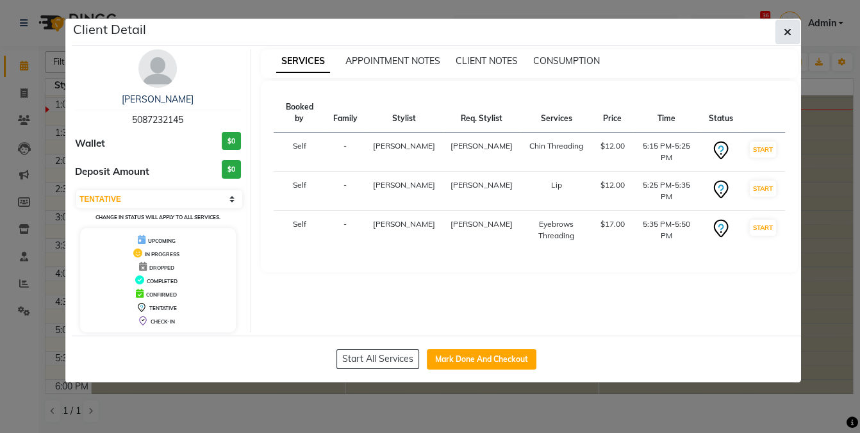
click at [790, 30] on icon "button" at bounding box center [787, 32] width 8 height 10
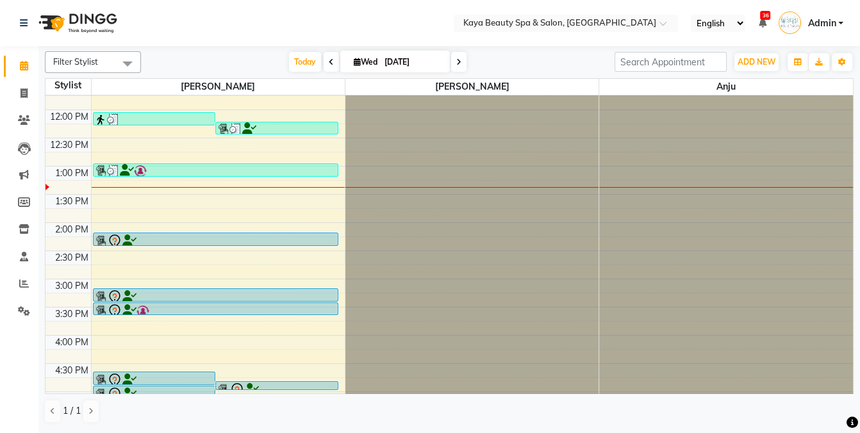
scroll to position [254, 0]
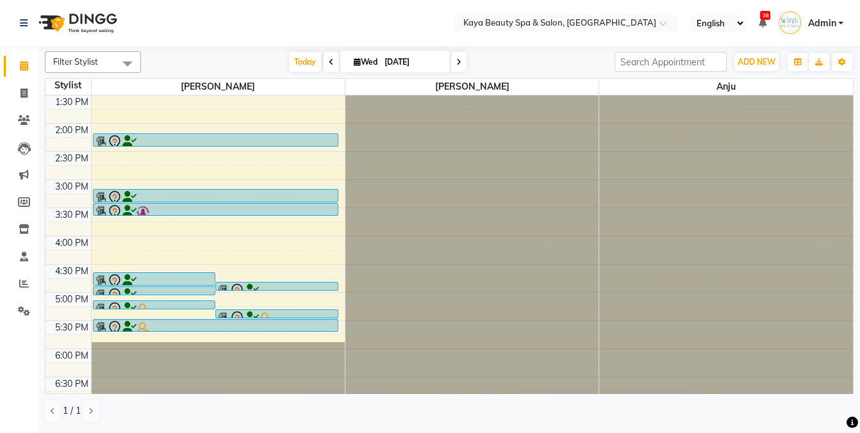
click at [396, 63] on input "[DATE]" at bounding box center [413, 62] width 64 height 19
select select "10"
select select "2025"
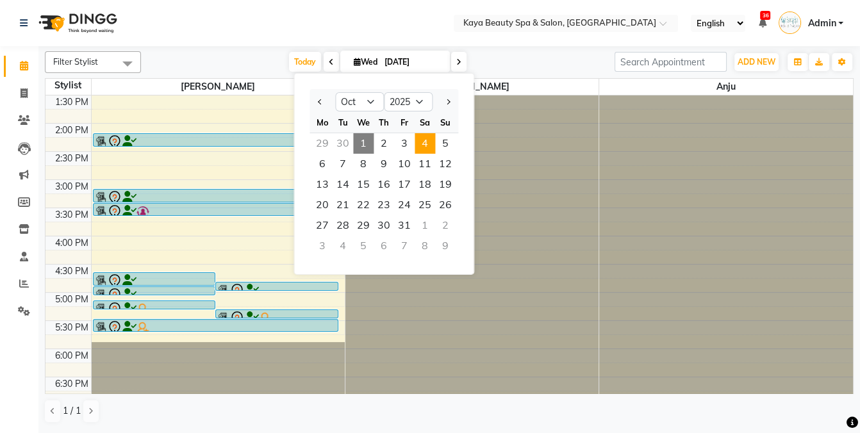
click at [421, 143] on span "4" at bounding box center [424, 143] width 20 height 20
type input "[DATE]"
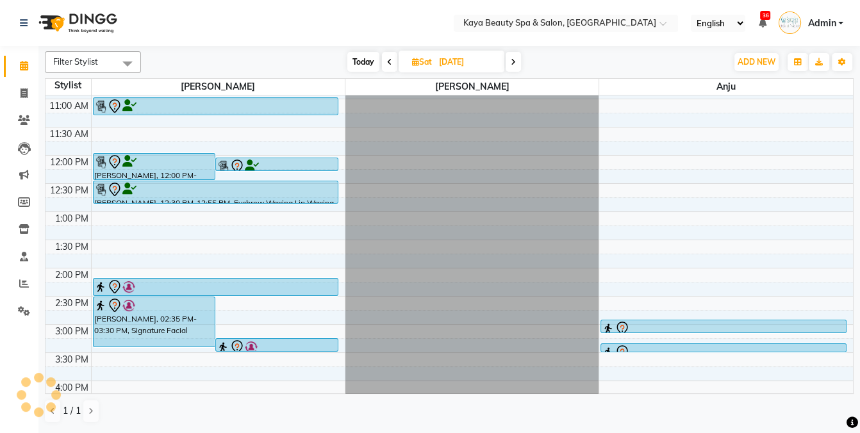
scroll to position [0, 0]
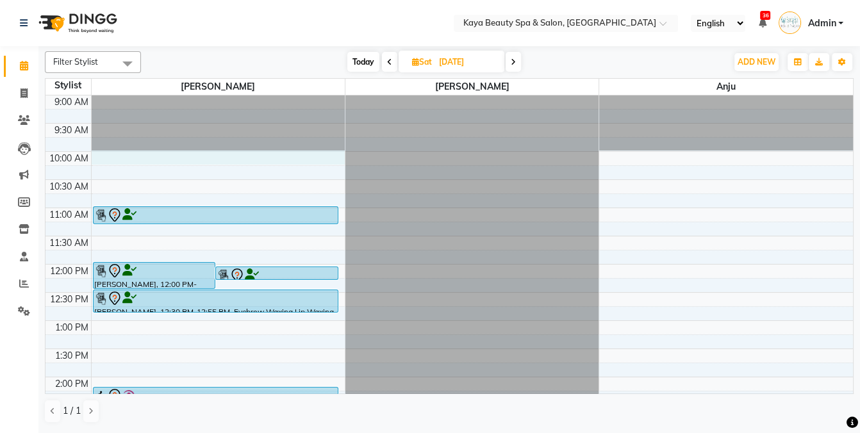
click at [103, 156] on div "9:00 AM 9:30 AM 10:00 AM 10:30 AM 11:00 AM 11:30 AM 12:00 PM 12:30 PM 1:00 PM 1…" at bounding box center [448, 348] width 807 height 507
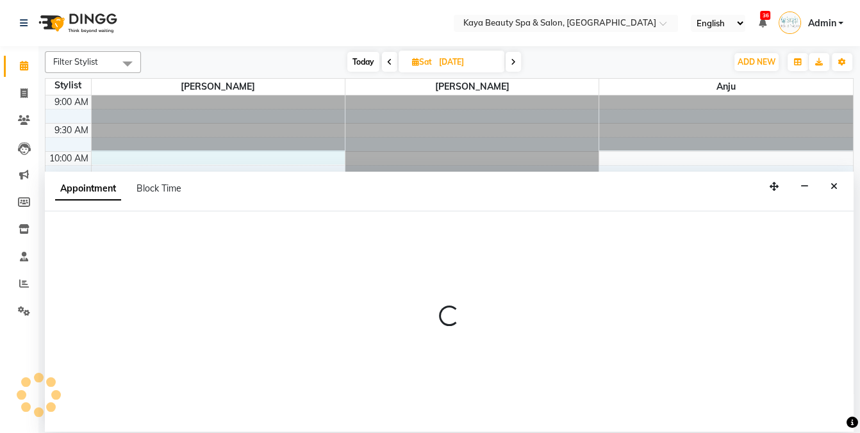
select select "19099"
select select "tentative"
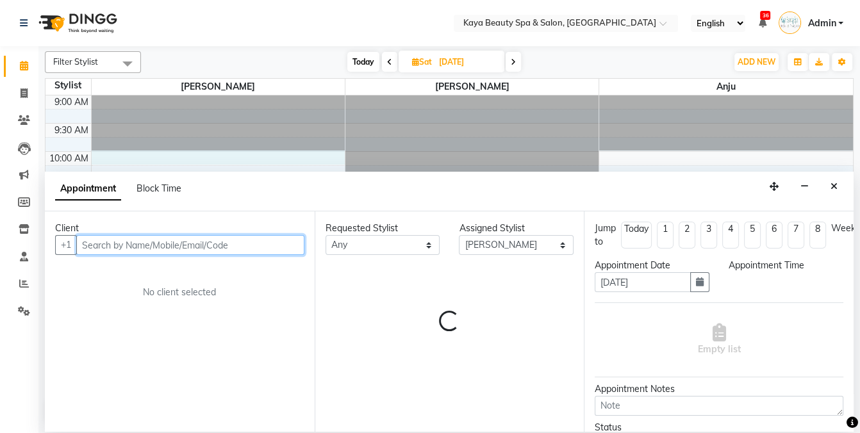
select select "600"
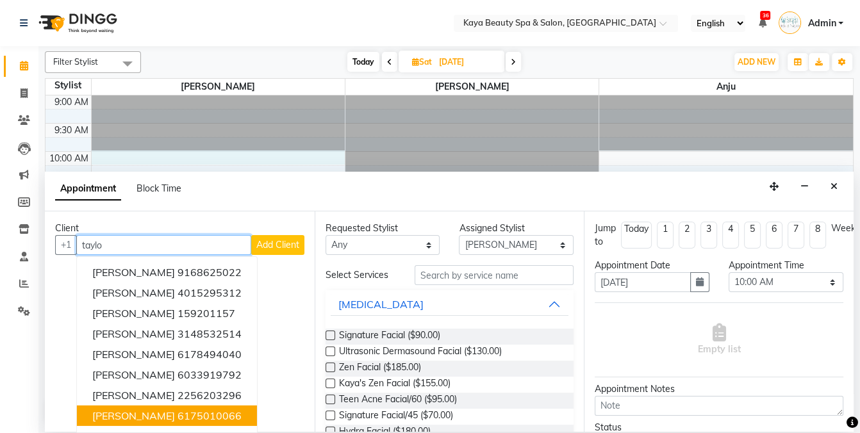
click at [192, 416] on ngb-highlight "6175010066" at bounding box center [209, 415] width 64 height 13
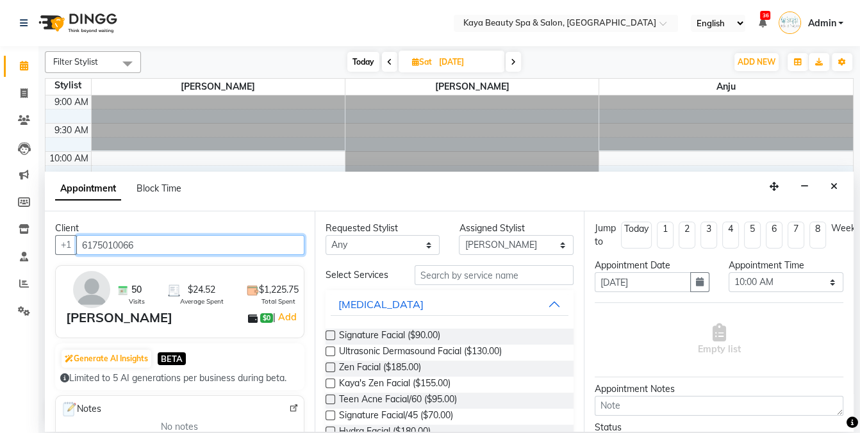
type input "6175010066"
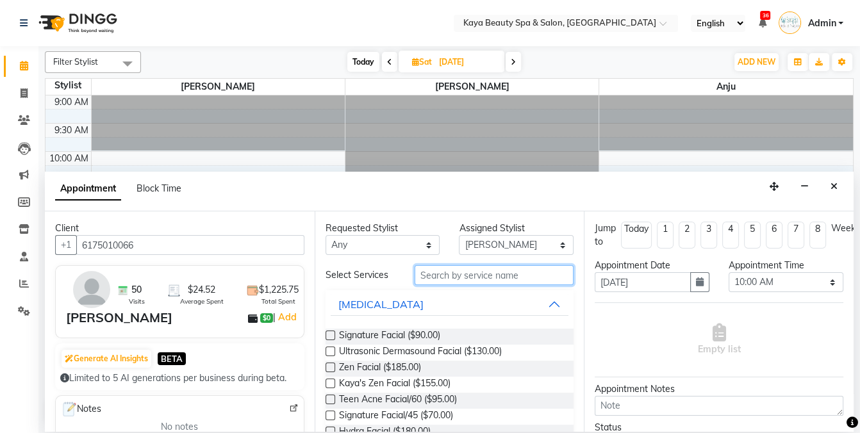
click at [448, 277] on input "text" at bounding box center [493, 275] width 159 height 20
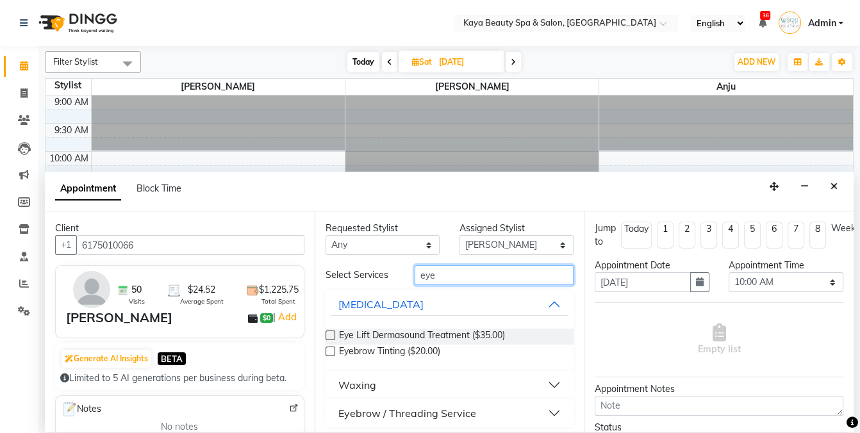
type input "eye"
click at [406, 414] on div "Eyebrow / Threading Service" at bounding box center [407, 412] width 138 height 15
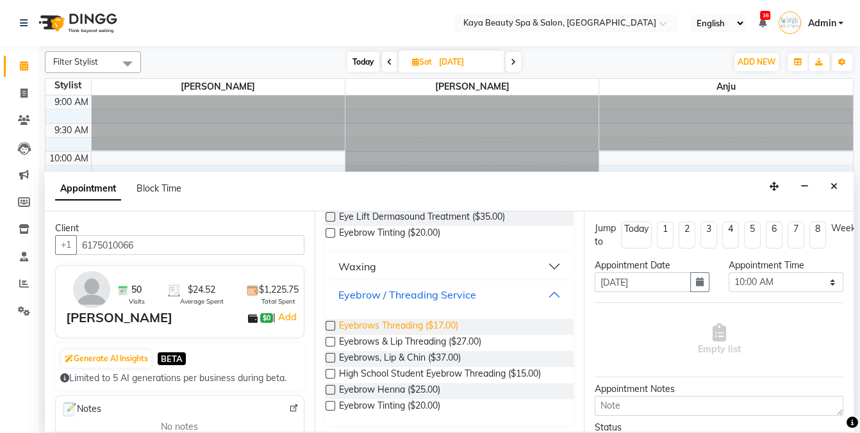
scroll to position [122, 0]
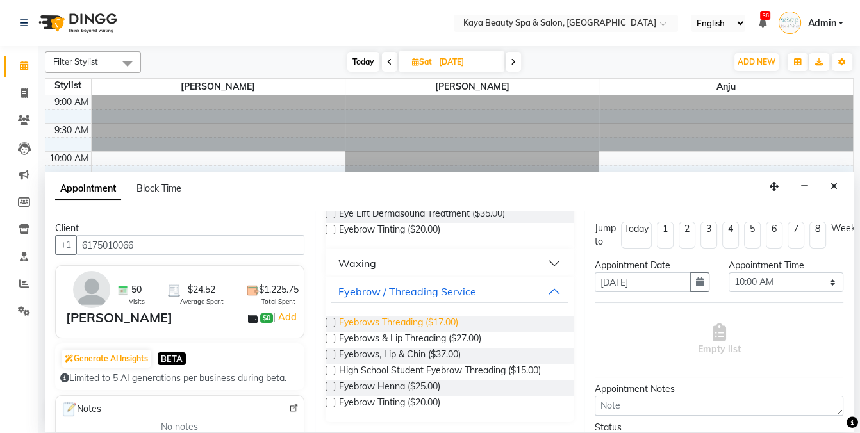
click at [428, 320] on span "Eyebrows Threading ($17.00)" at bounding box center [398, 324] width 119 height 16
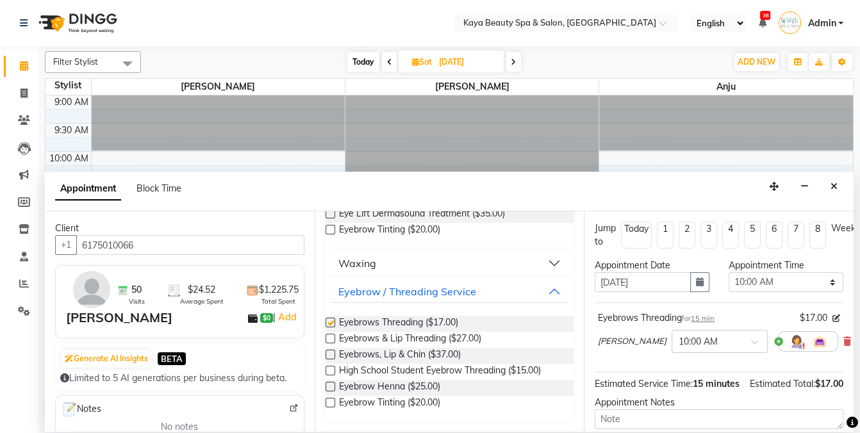
checkbox input "false"
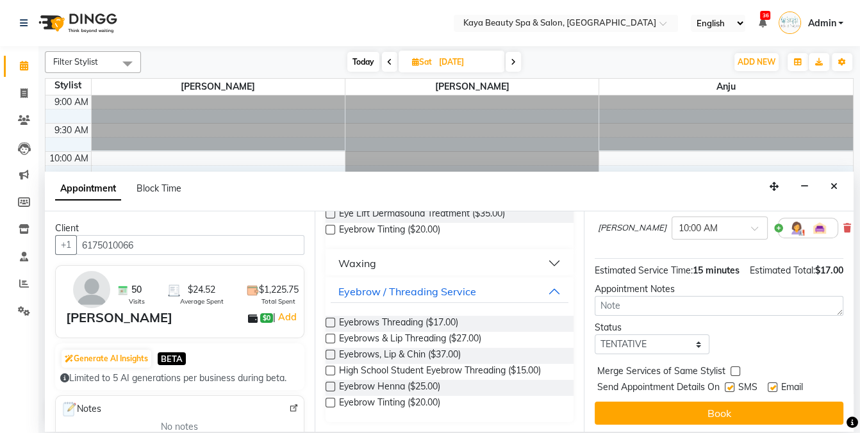
scroll to position [116, 0]
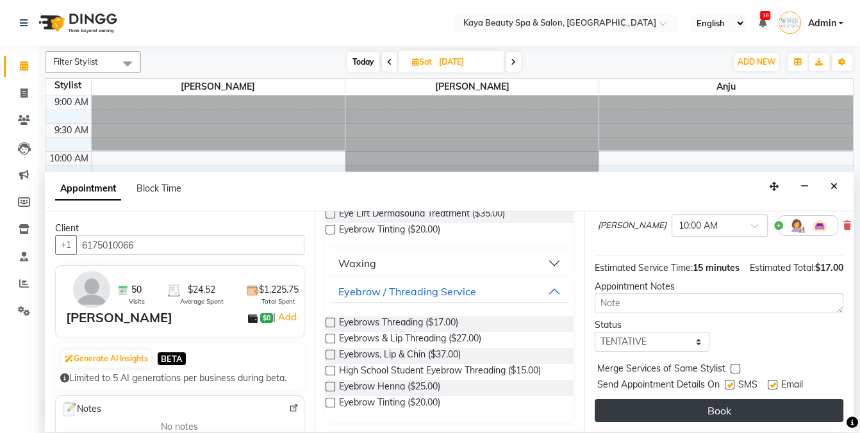
click at [698, 409] on button "Book" at bounding box center [718, 410] width 249 height 23
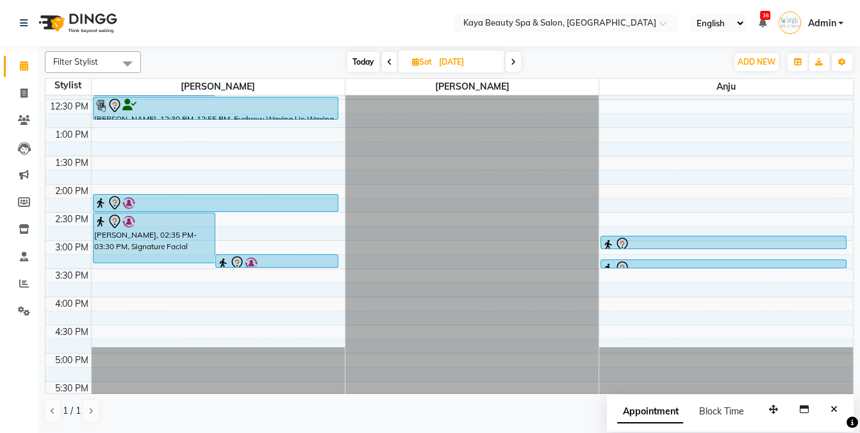
scroll to position [201, 0]
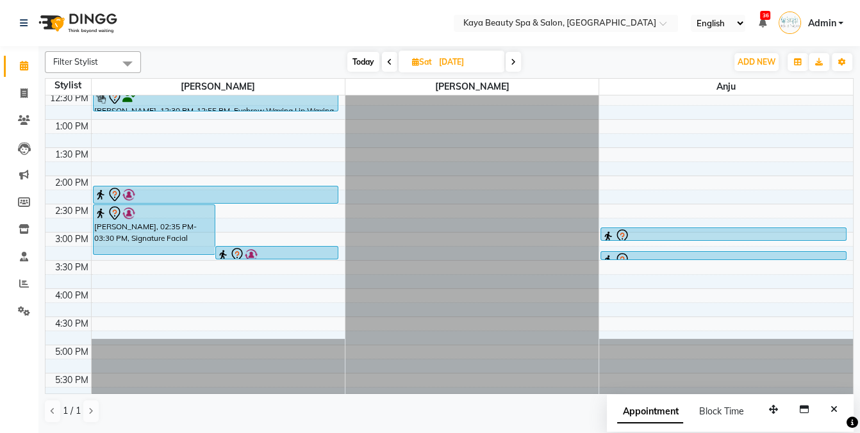
click at [369, 55] on span "Today" at bounding box center [363, 62] width 32 height 20
type input "[DATE]"
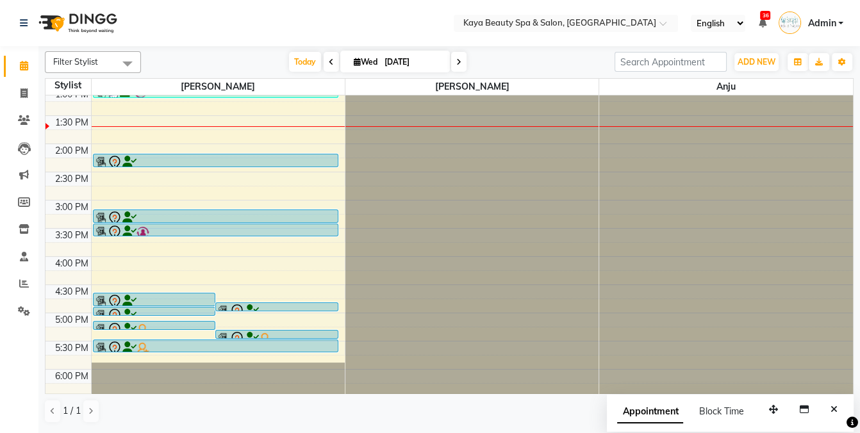
scroll to position [257, 0]
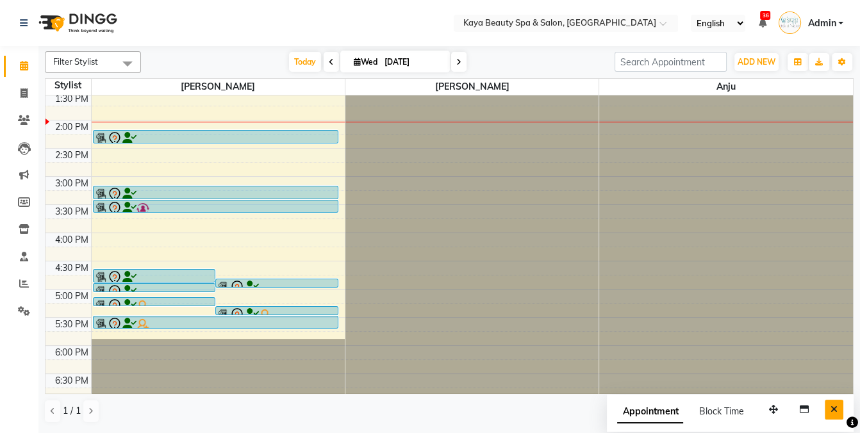
click at [838, 406] on button "Close" at bounding box center [833, 410] width 19 height 20
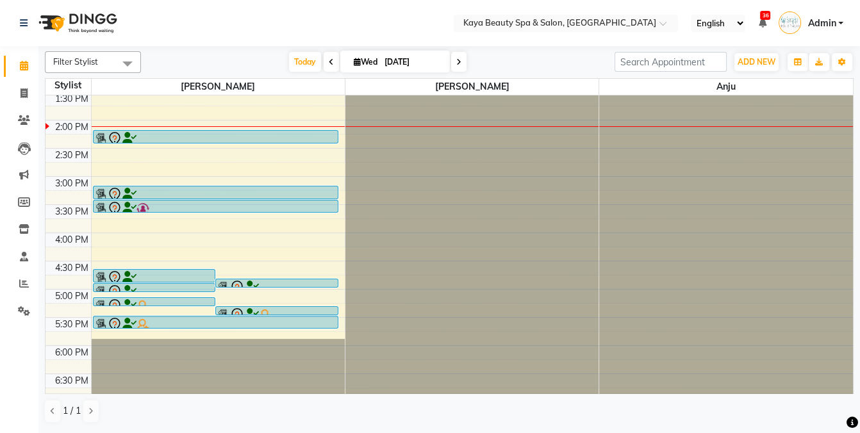
click at [354, 62] on icon at bounding box center [357, 62] width 7 height 8
select select "10"
select select "2025"
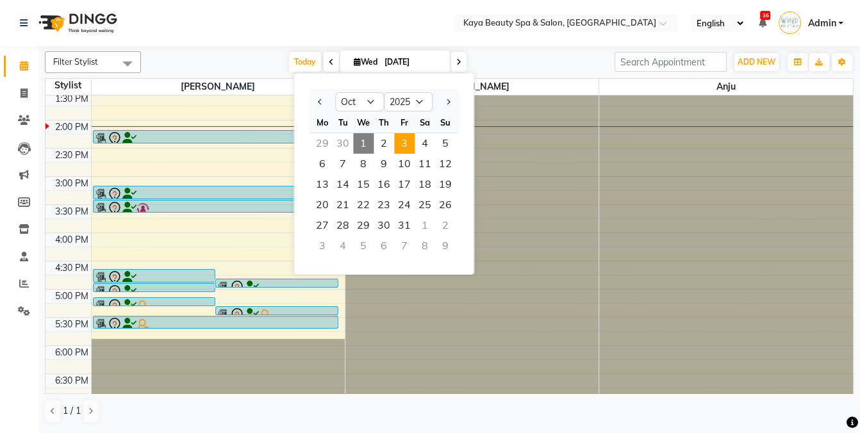
click at [398, 144] on span "3" at bounding box center [404, 143] width 20 height 20
type input "[DATE]"
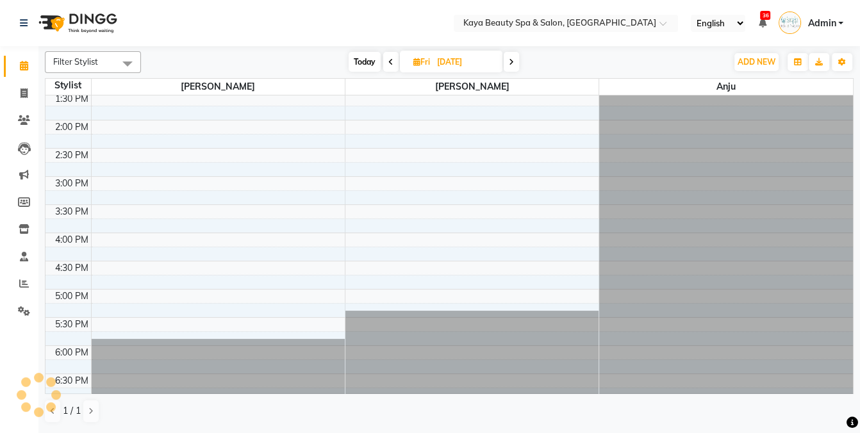
click at [260, 23] on nav "Select Location × Kaya Beauty Spa & Salon, Somerville English ENGLISH Español ا…" at bounding box center [430, 23] width 860 height 46
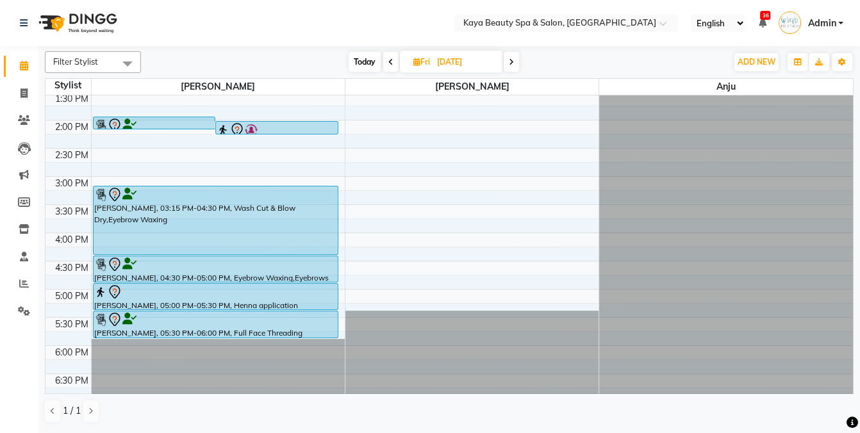
scroll to position [38, 0]
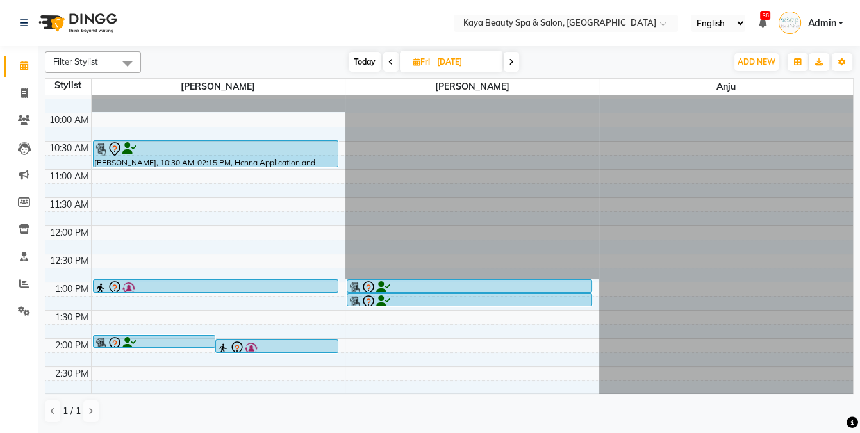
click at [416, 61] on icon at bounding box center [416, 62] width 7 height 8
select select "10"
select select "2025"
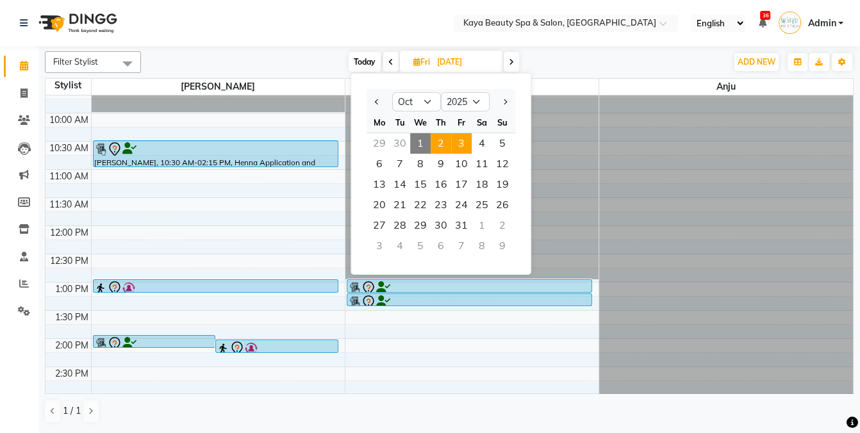
click at [440, 145] on span "2" at bounding box center [440, 143] width 20 height 20
type input "[DATE]"
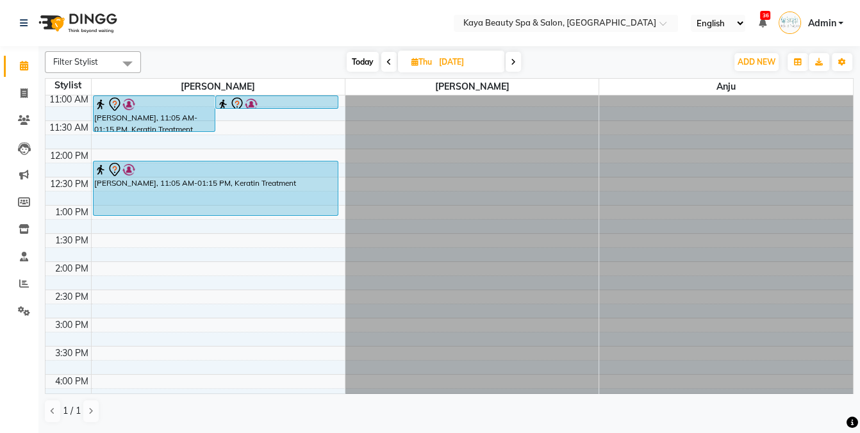
scroll to position [104, 0]
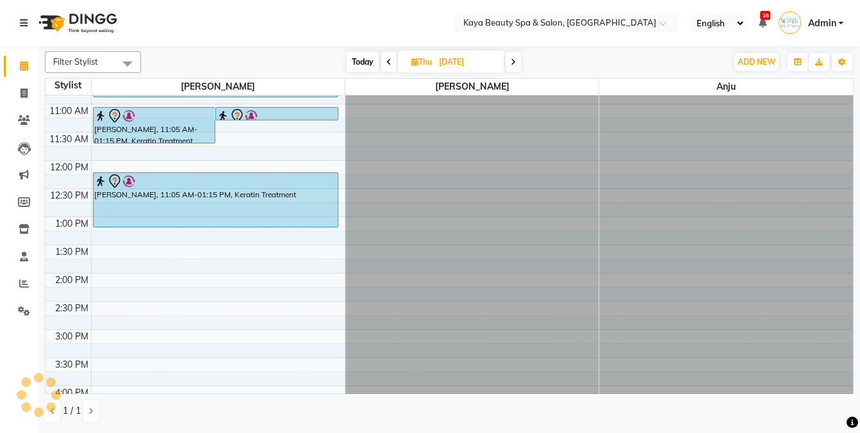
click at [413, 62] on icon at bounding box center [414, 62] width 7 height 8
select select "10"
select select "2025"
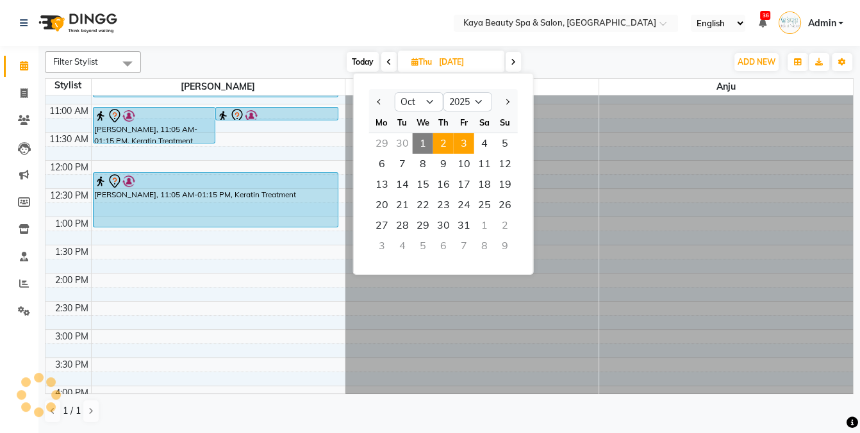
click at [462, 143] on span "3" at bounding box center [464, 143] width 20 height 20
type input "[DATE]"
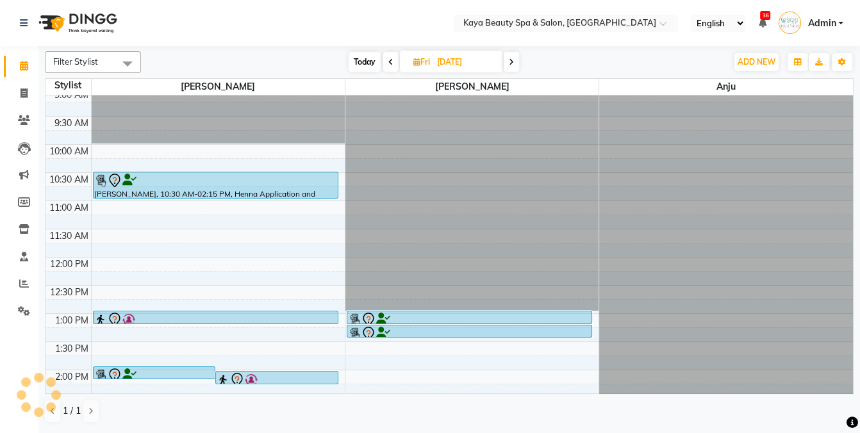
scroll to position [0, 0]
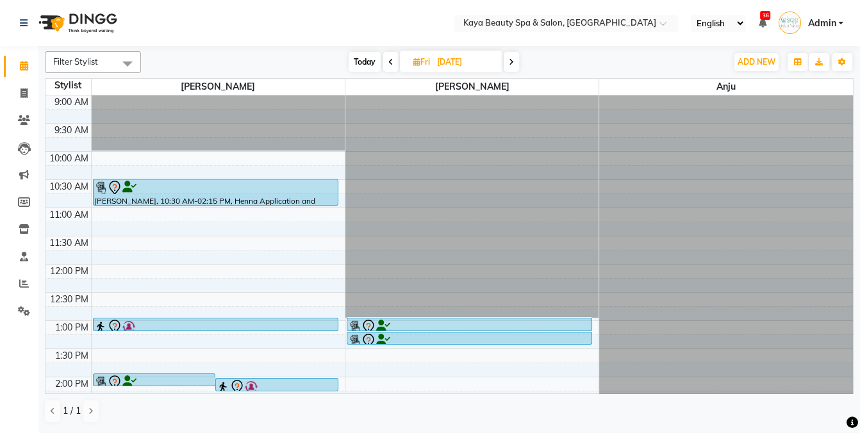
click at [196, 190] on div at bounding box center [215, 187] width 243 height 15
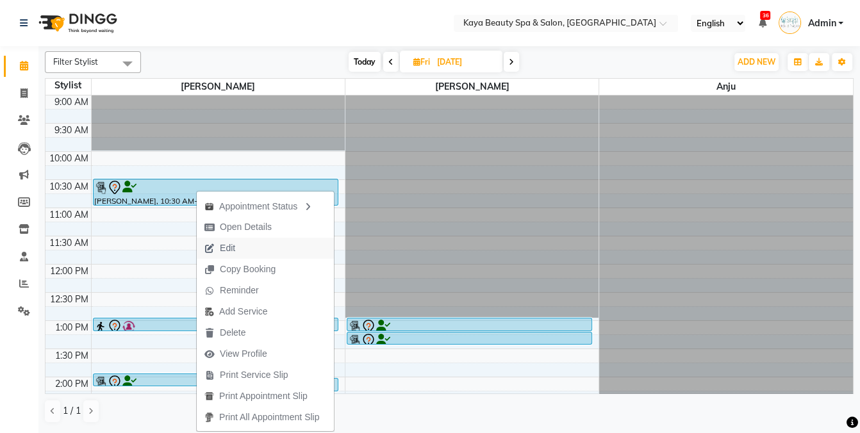
click at [224, 252] on span "Edit" at bounding box center [227, 247] width 15 height 13
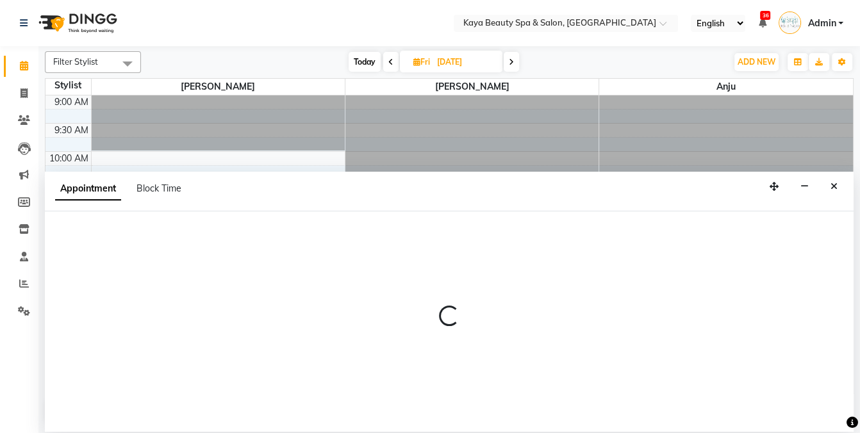
select select "tentative"
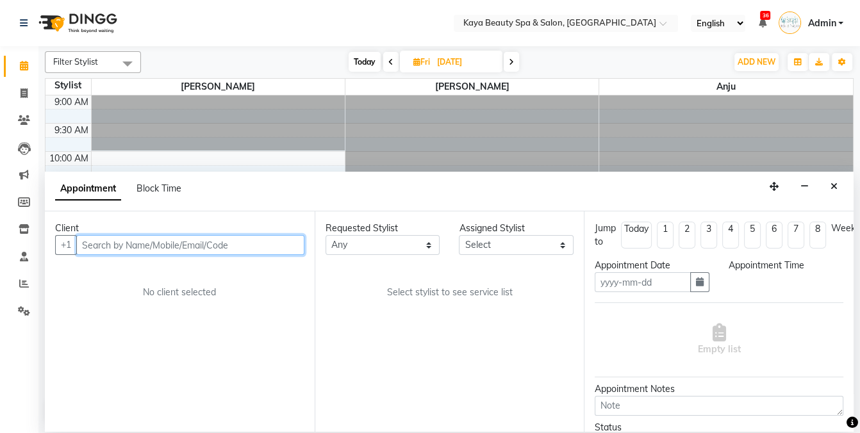
type input "[DATE]"
select select "630"
select select "19099"
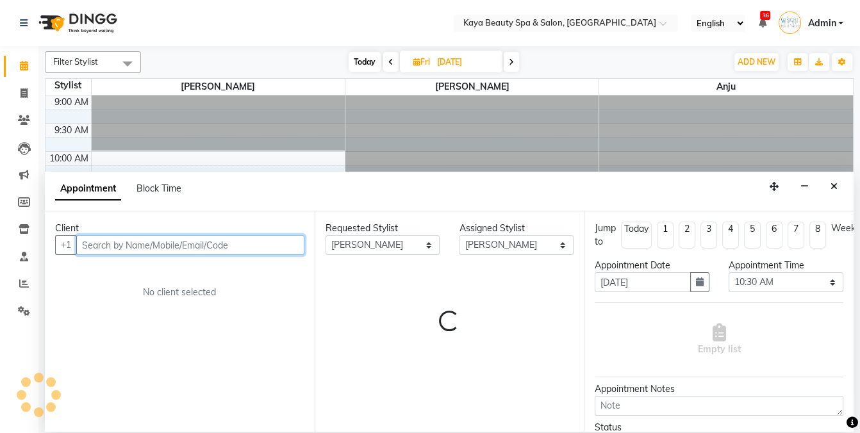
scroll to position [257, 0]
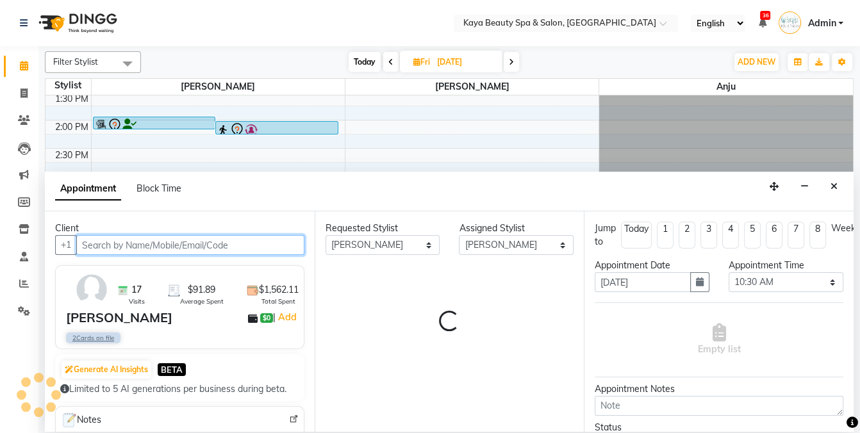
select select "1590"
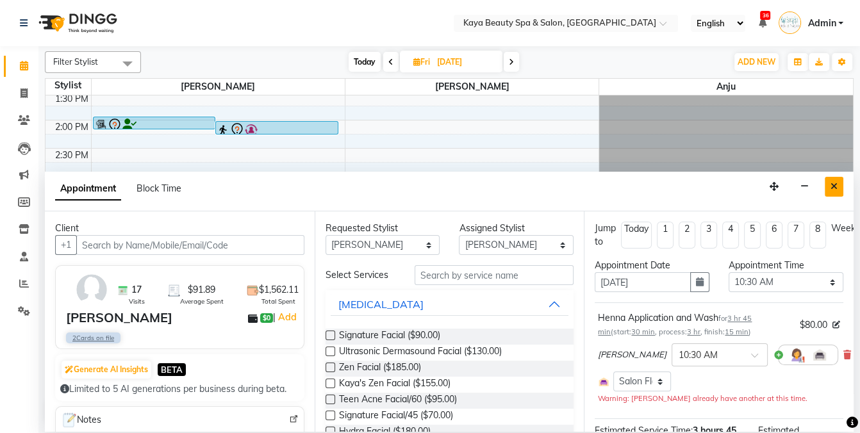
click at [833, 183] on icon "Close" at bounding box center [833, 186] width 7 height 9
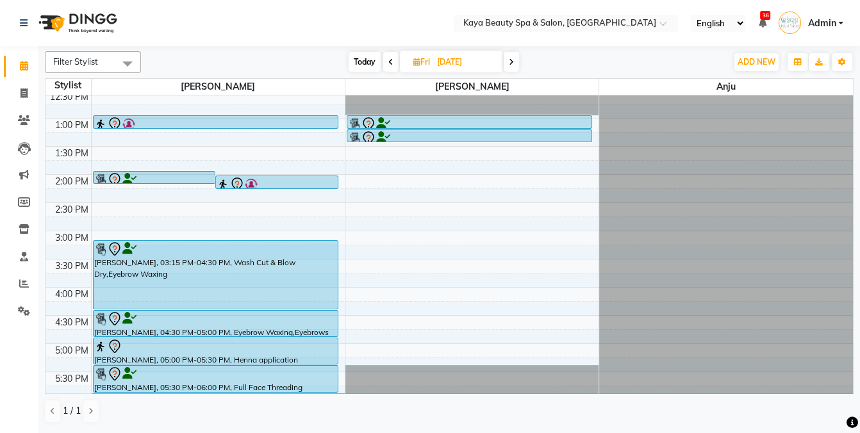
scroll to position [20, 0]
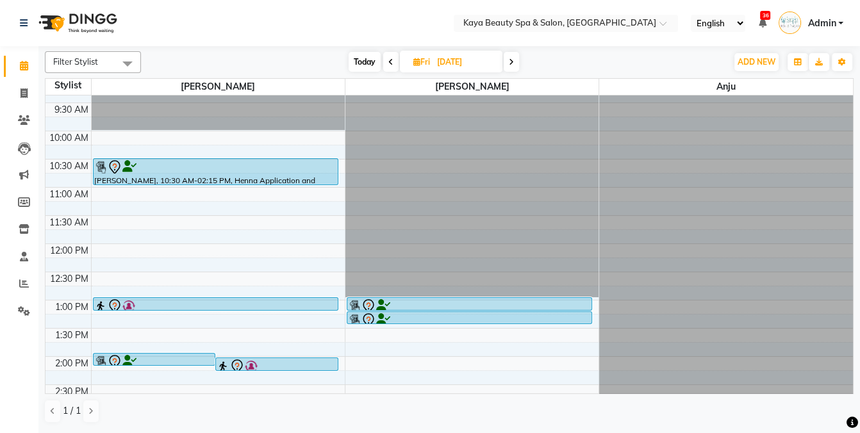
click at [239, 168] on div at bounding box center [215, 167] width 243 height 15
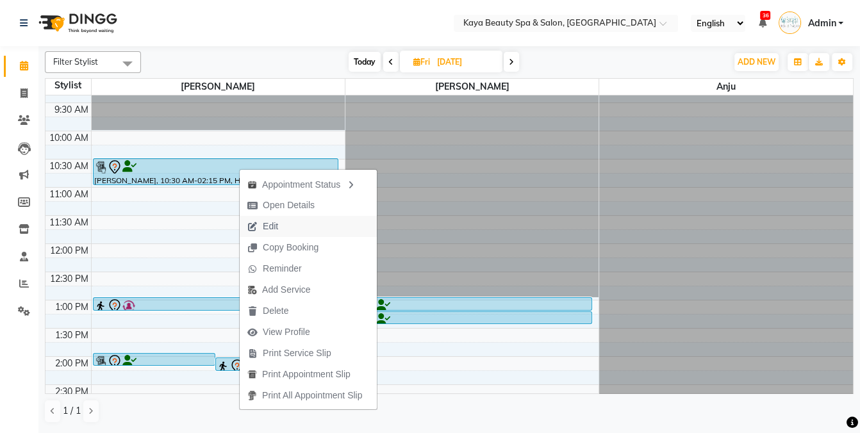
click at [271, 223] on span "Edit" at bounding box center [270, 226] width 15 height 13
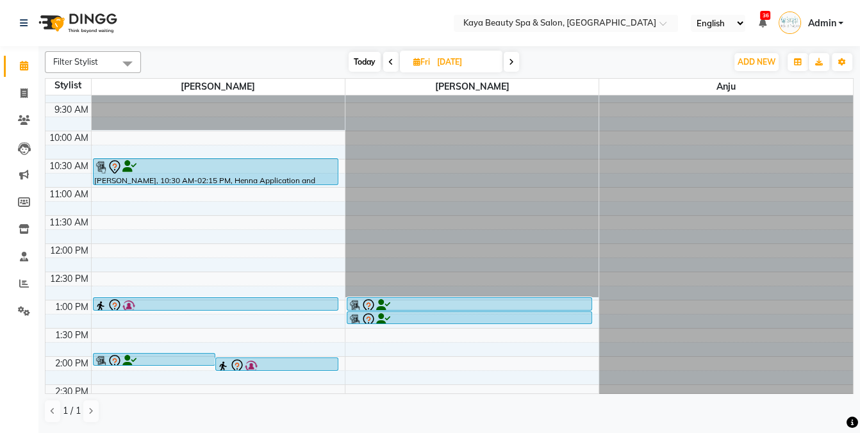
select select "tentative"
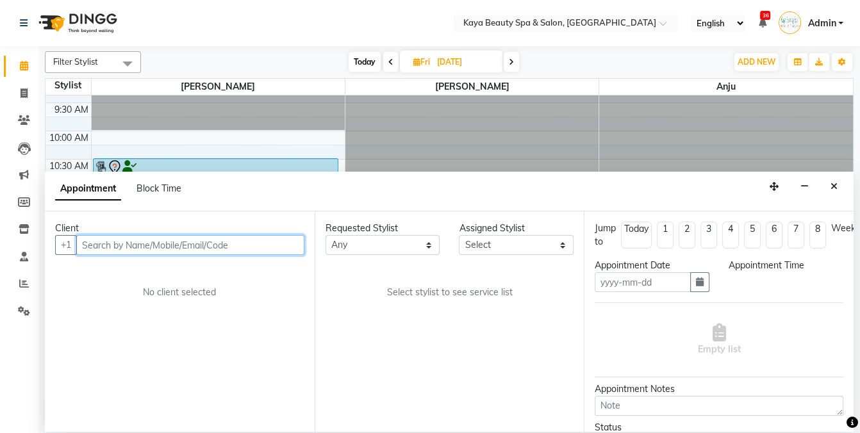
type input "[DATE]"
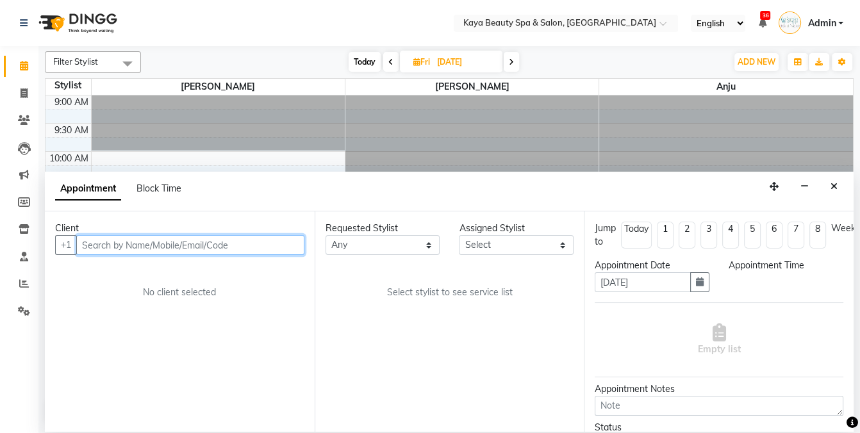
select select "630"
select select "19099"
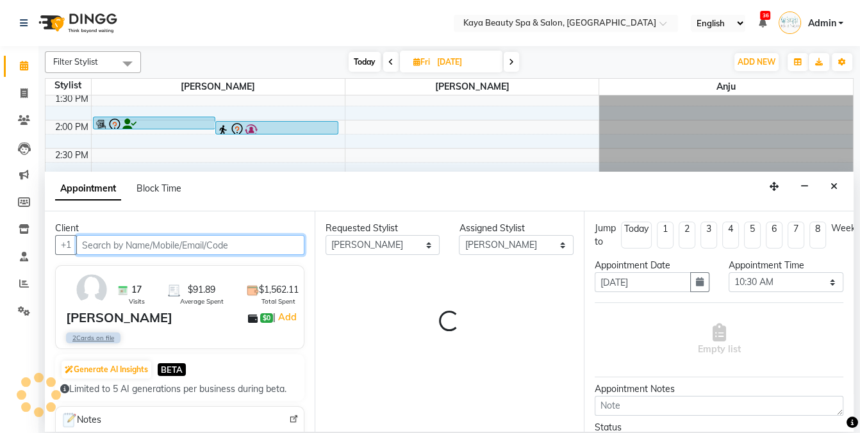
select select "1590"
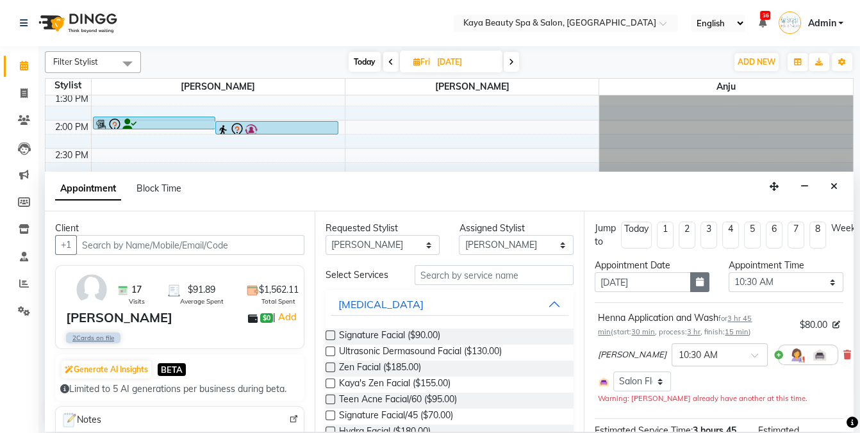
click at [698, 282] on icon "button" at bounding box center [700, 281] width 8 height 9
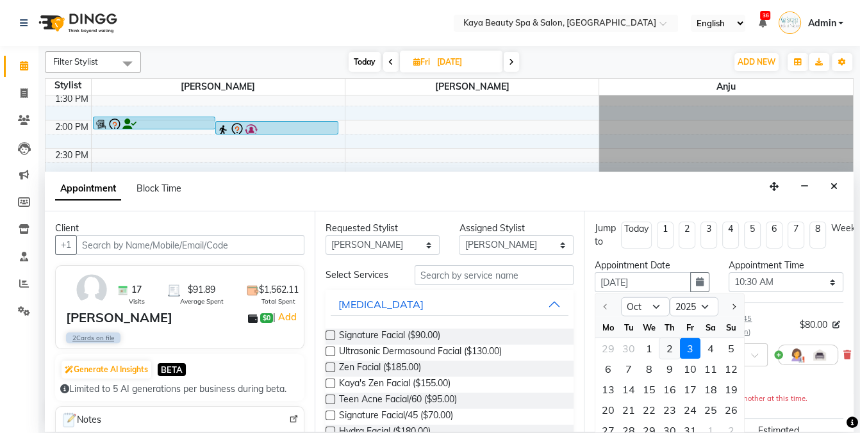
click at [671, 346] on div "2" at bounding box center [669, 348] width 20 height 20
type input "[DATE]"
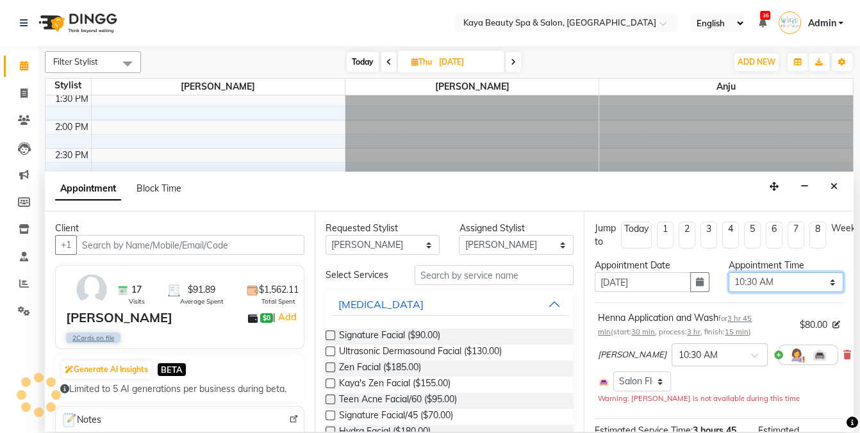
click at [763, 282] on select "Select 10:00 AM 10:05 AM 10:10 AM 10:15 AM 10:20 AM 10:25 AM 10:30 AM 10:35 AM …" at bounding box center [785, 282] width 115 height 20
select select "705"
click at [728, 272] on select "Select 10:00 AM 10:05 AM 10:10 AM 10:15 AM 10:20 AM 10:25 AM 10:30 AM 10:35 AM …" at bounding box center [785, 282] width 115 height 20
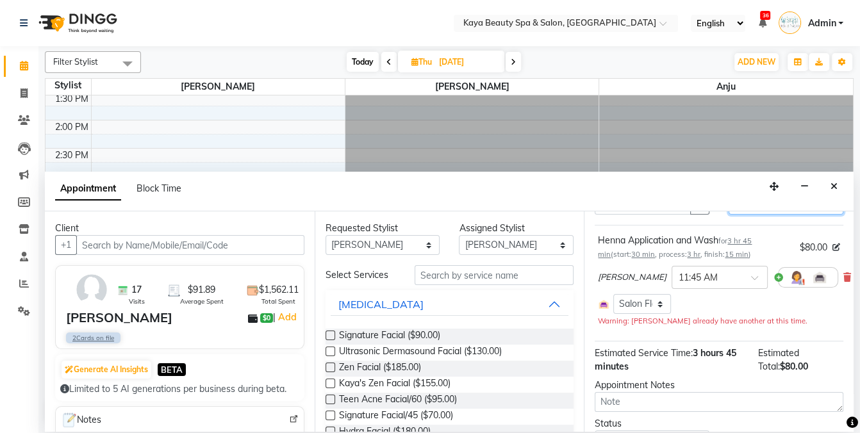
scroll to position [139, 0]
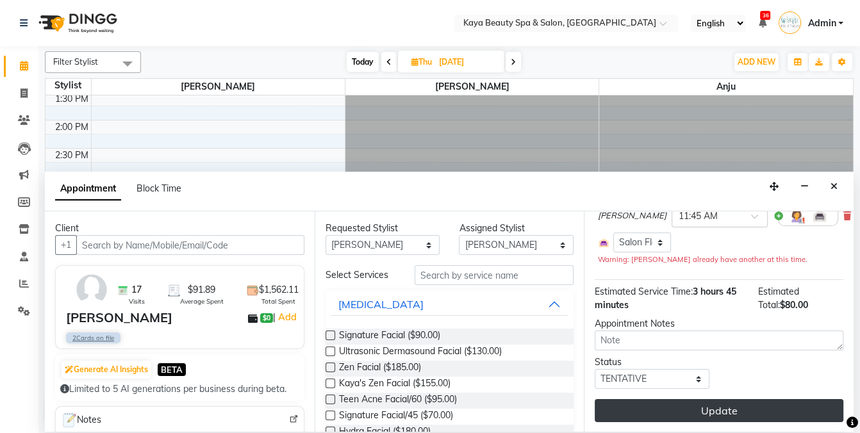
click at [712, 412] on button "Update" at bounding box center [718, 410] width 249 height 23
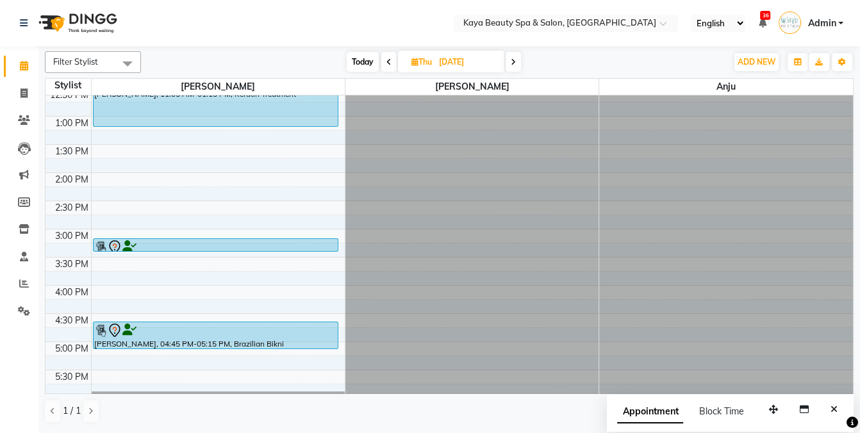
scroll to position [204, 0]
click at [99, 204] on div "9:00 AM 9:30 AM 10:00 AM 10:30 AM 11:00 AM 11:30 AM 12:00 PM 12:30 PM 1:00 PM 1…" at bounding box center [448, 173] width 807 height 563
select select "19099"
select select "870"
select select "tentative"
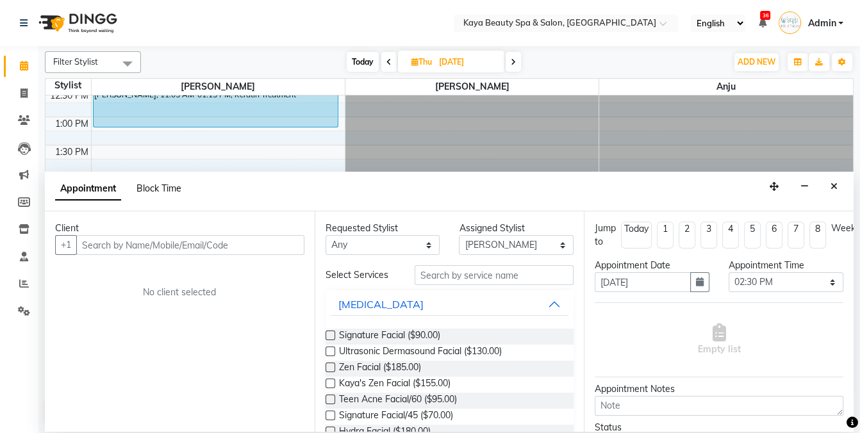
click at [154, 186] on span "Block Time" at bounding box center [158, 189] width 45 height 12
select select "19099"
select select "870"
select select "885"
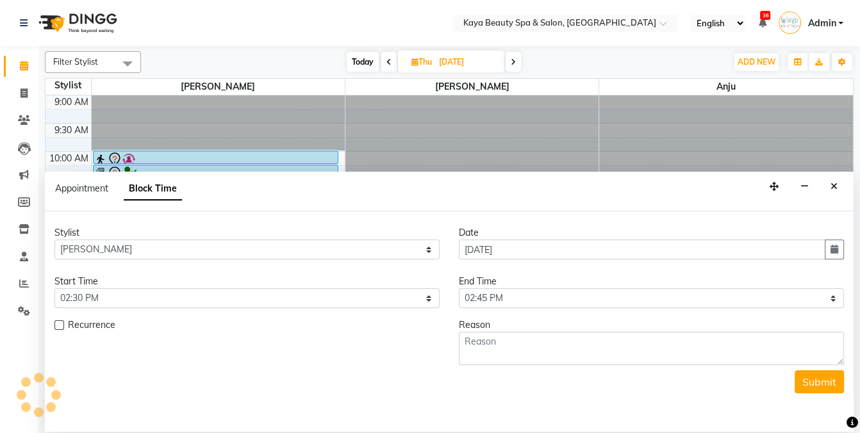
scroll to position [257, 0]
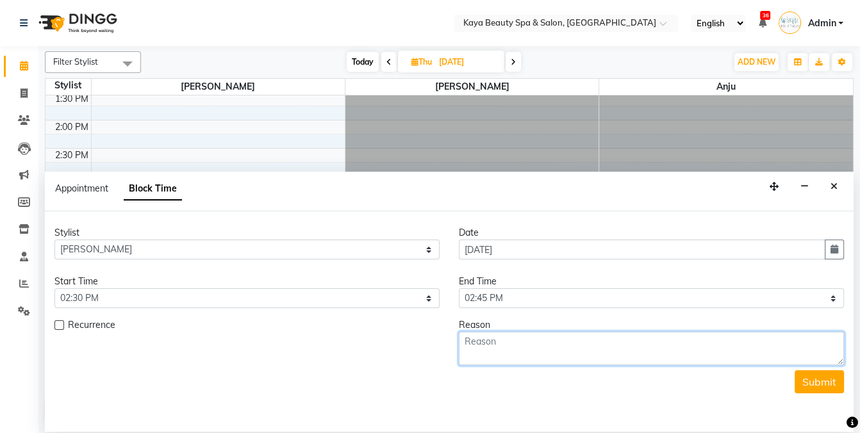
click at [522, 352] on textarea at bounding box center [651, 348] width 385 height 33
type textarea "wash"
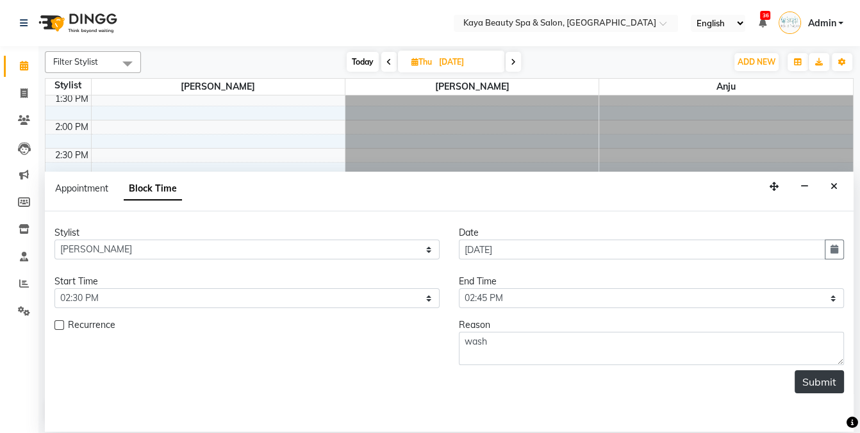
click at [812, 379] on button "Submit" at bounding box center [818, 381] width 49 height 23
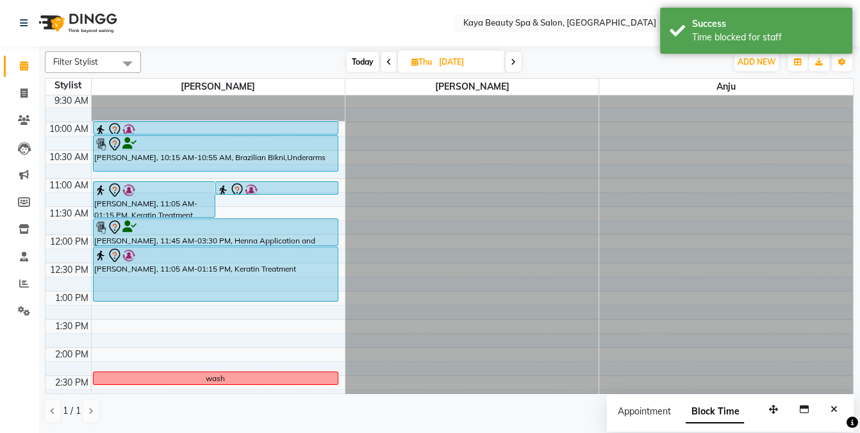
scroll to position [135, 0]
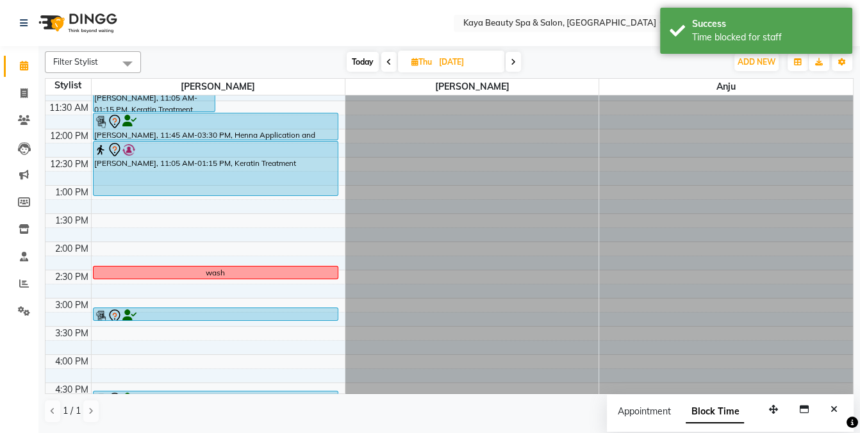
click at [831, 409] on icon "Close" at bounding box center [833, 409] width 7 height 9
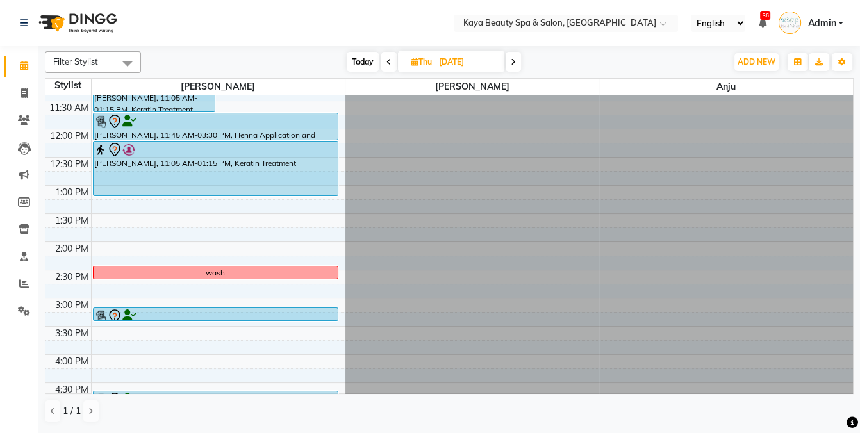
scroll to position [41, 0]
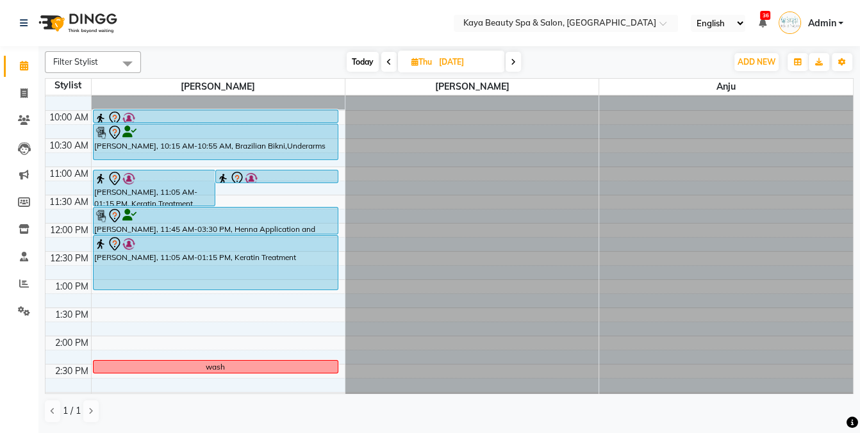
click at [359, 60] on span "Today" at bounding box center [363, 62] width 32 height 20
type input "[DATE]"
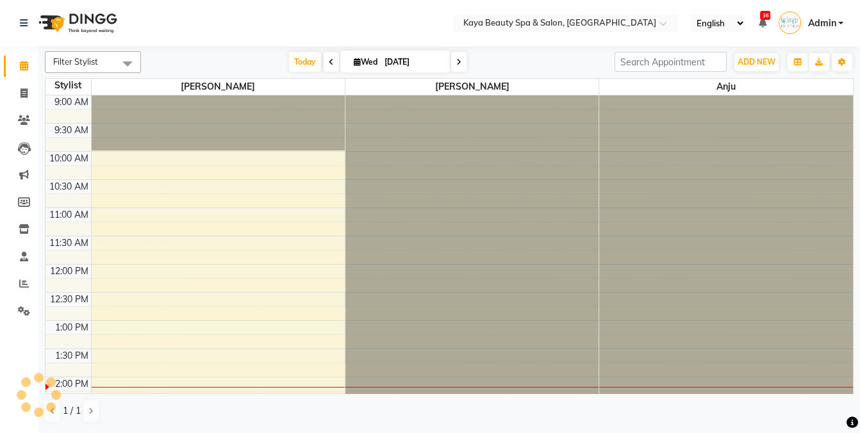
scroll to position [257, 0]
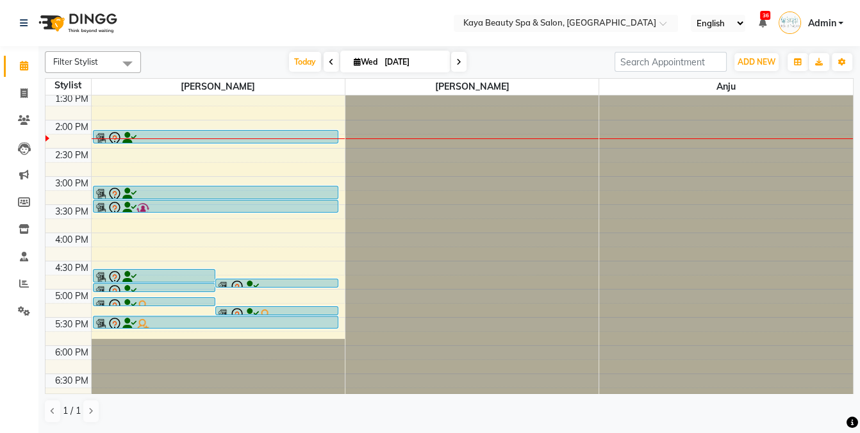
click at [188, 134] on div at bounding box center [215, 138] width 243 height 15
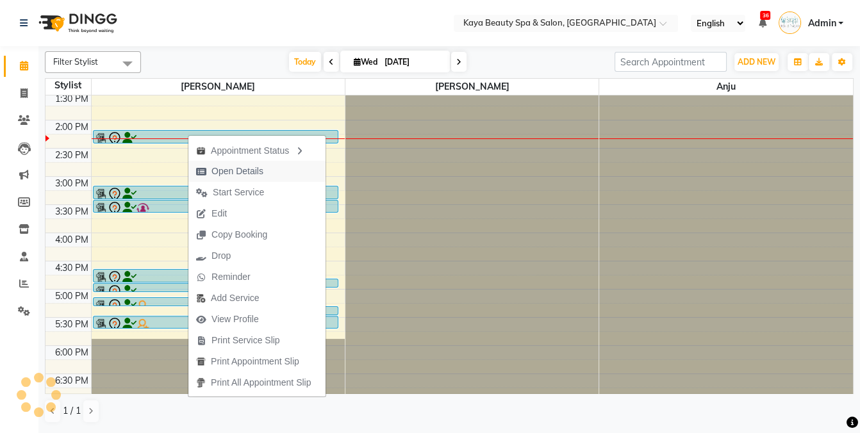
click at [224, 172] on span "Open Details" at bounding box center [237, 171] width 52 height 13
select select "7"
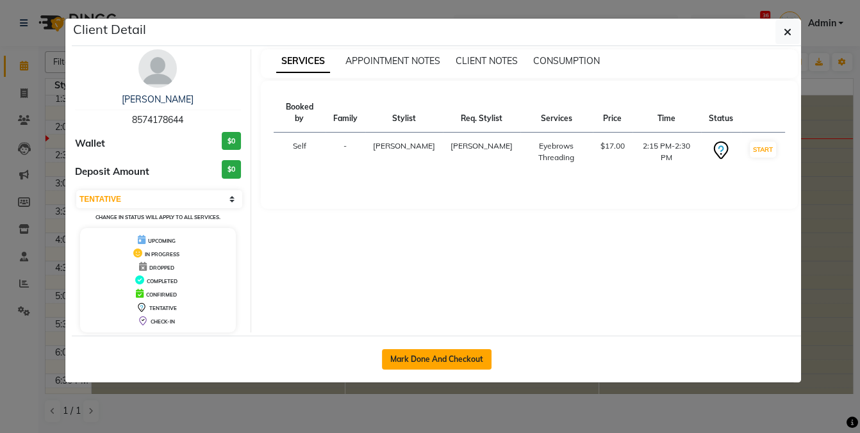
click at [413, 360] on button "Mark Done And Checkout" at bounding box center [437, 359] width 110 height 20
select select "service"
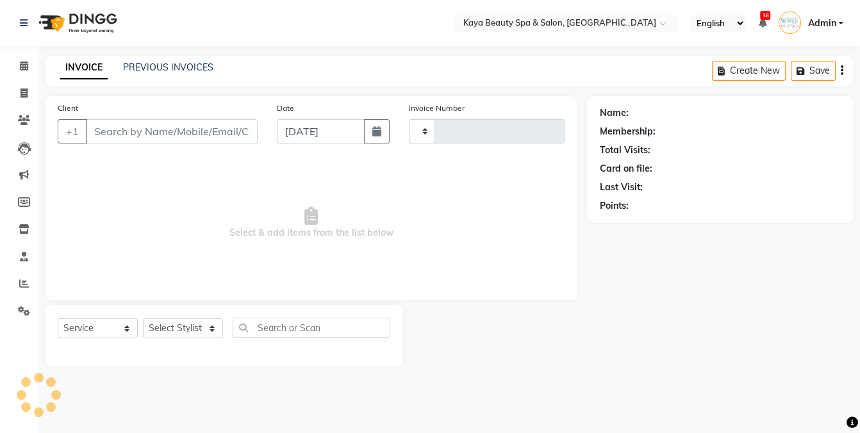
type input "1124"
select select "3896"
select select "19099"
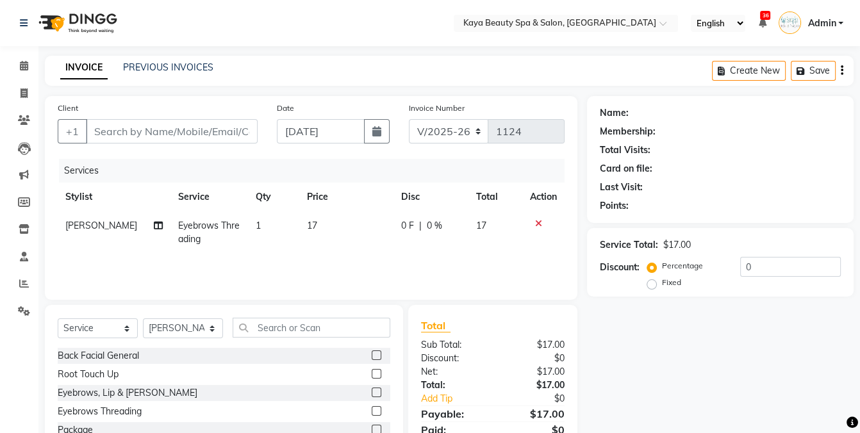
type input "8574178644"
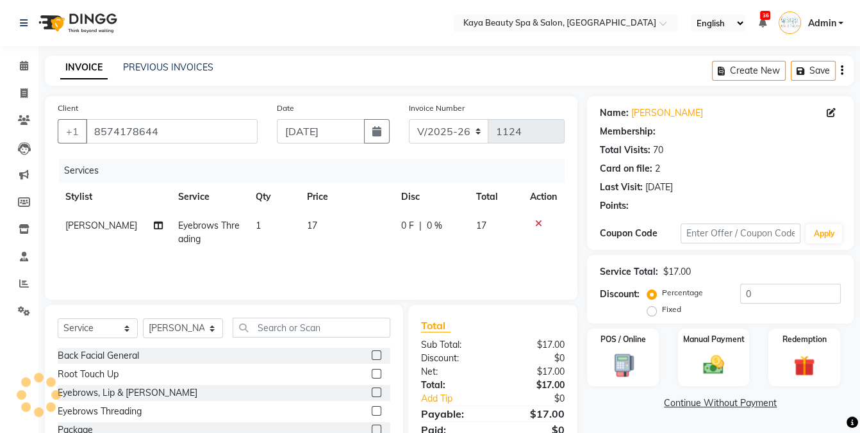
select select "1: Object"
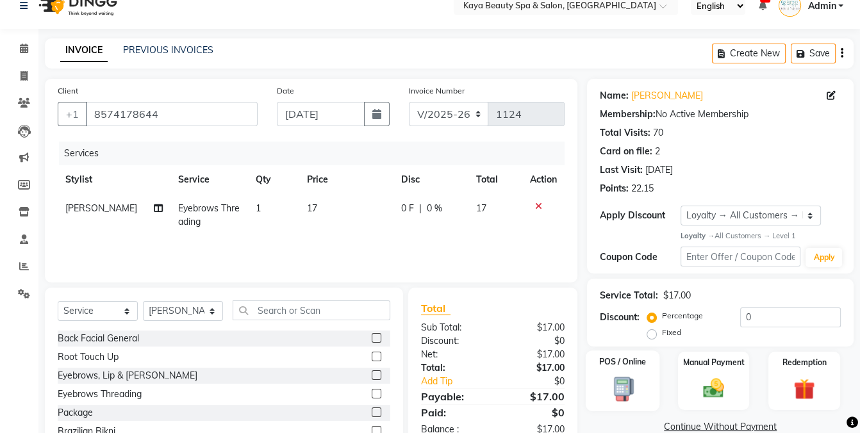
scroll to position [43, 0]
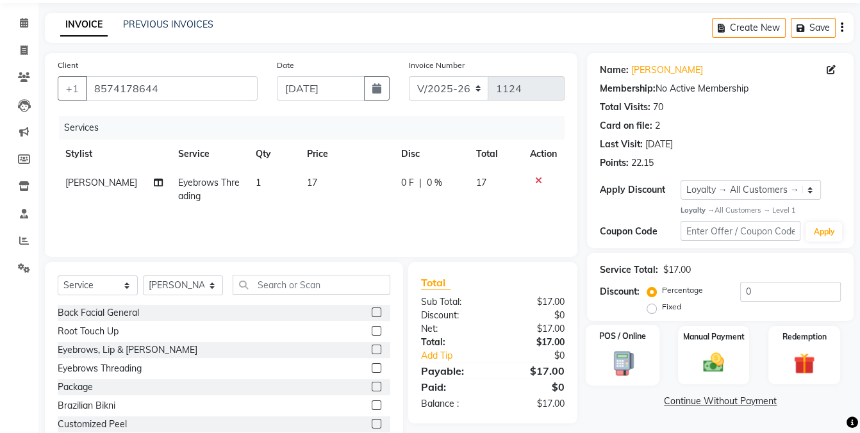
click at [628, 357] on img at bounding box center [623, 363] width 36 height 26
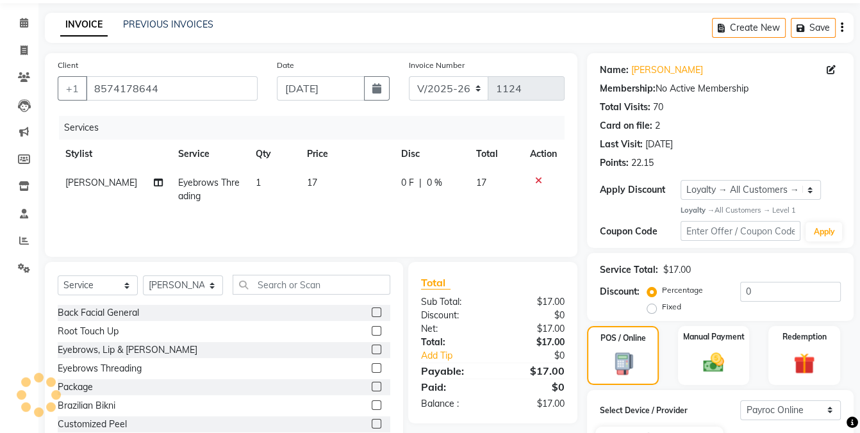
scroll to position [183, 0]
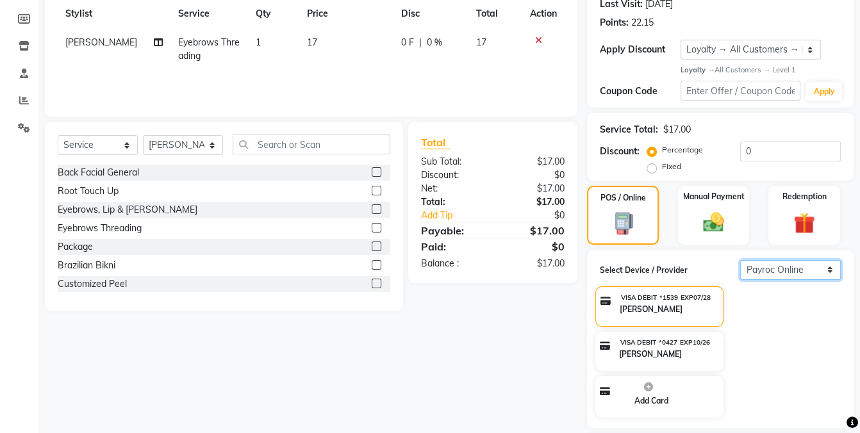
click at [792, 266] on select "Select Payroc Online Clover Mini New" at bounding box center [790, 270] width 101 height 20
select select "38"
click at [740, 280] on select "Select Payroc Online Clover Mini New" at bounding box center [790, 270] width 101 height 20
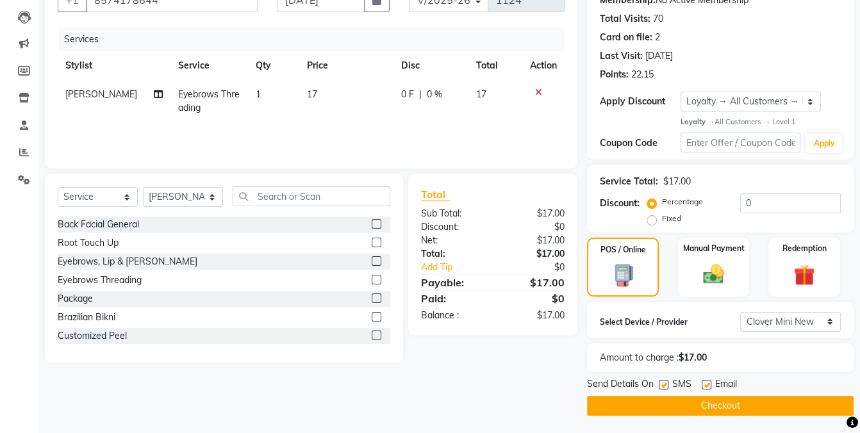
click at [660, 382] on label at bounding box center [664, 385] width 10 height 10
click at [660, 382] on input "checkbox" at bounding box center [663, 385] width 8 height 8
checkbox input "false"
click at [760, 402] on button "Checkout" at bounding box center [720, 406] width 266 height 20
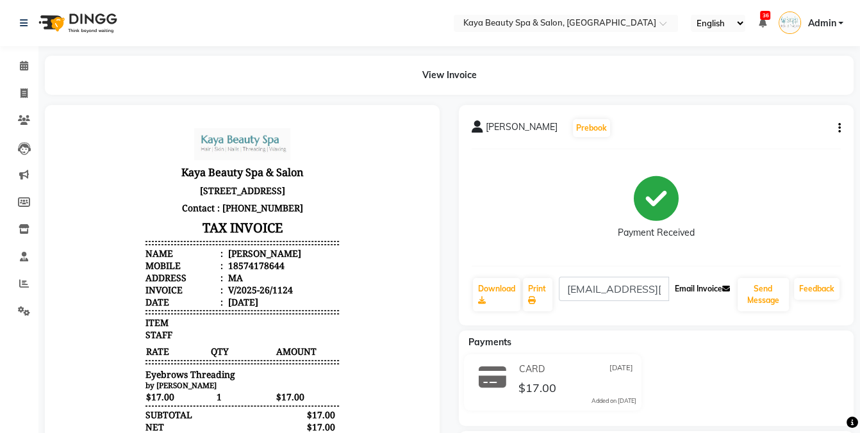
click at [692, 287] on button "Email Invoice" at bounding box center [701, 289] width 65 height 22
click at [22, 60] on span at bounding box center [24, 66] width 22 height 15
